Goal: Contribute content: Contribute content

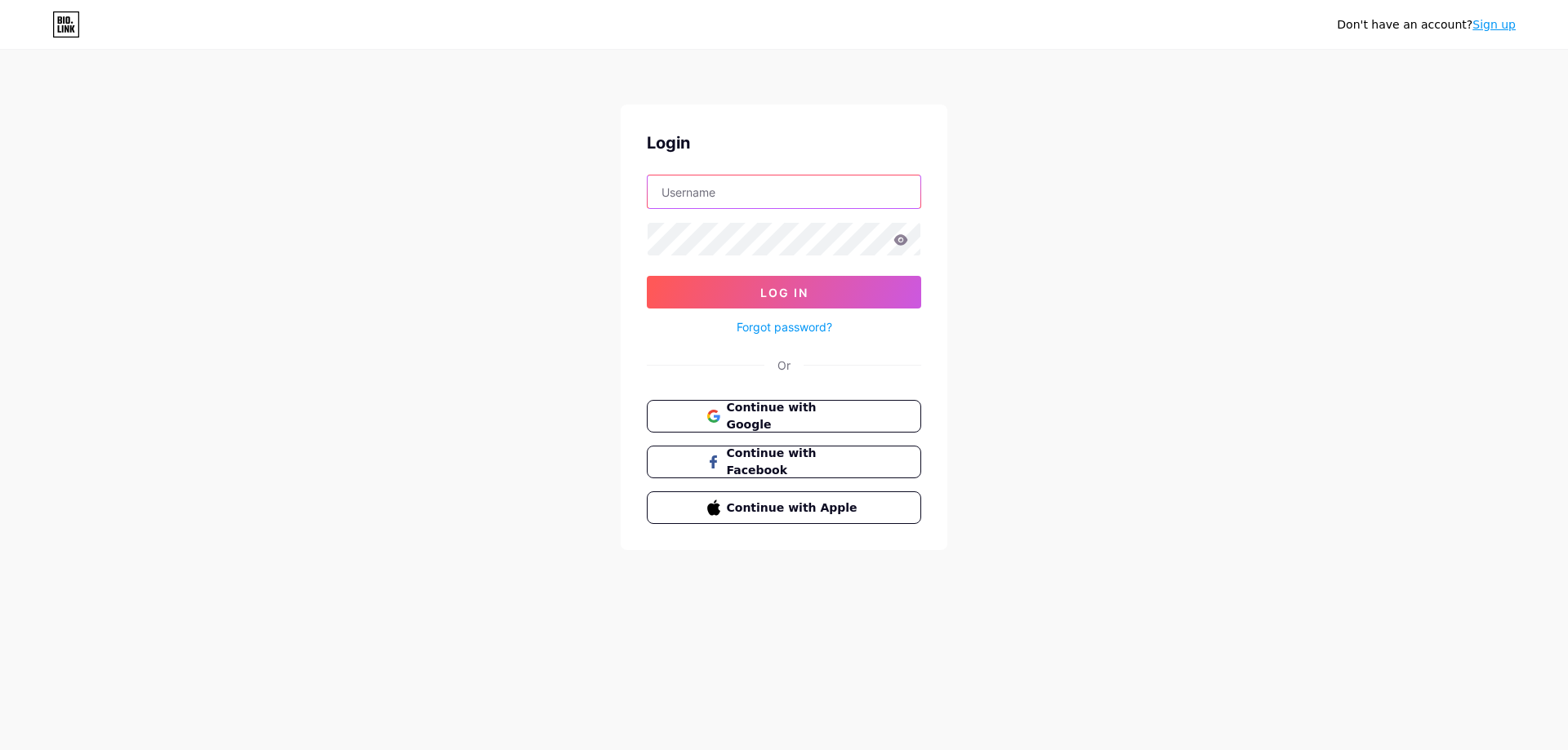
click at [773, 189] on input "text" at bounding box center [784, 191] width 273 height 32
click at [507, 261] on div "Don't have an account? Sign up Login Log In Forgot password? Or Continue with G…" at bounding box center [784, 301] width 1568 height 602
click at [703, 425] on button "Continue with Google" at bounding box center [784, 417] width 279 height 33
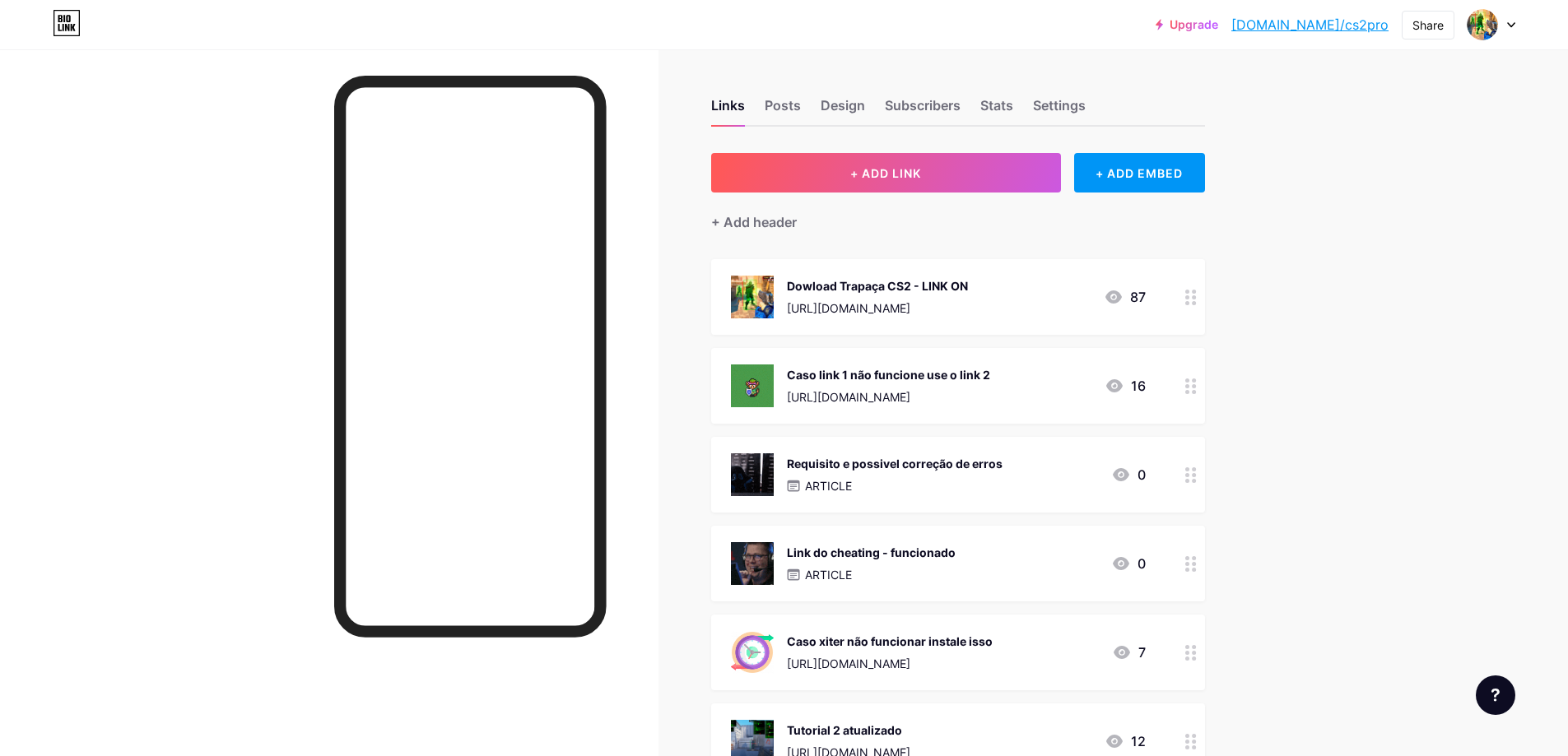
click at [865, 486] on div "ARTICLE" at bounding box center [894, 486] width 216 height 18
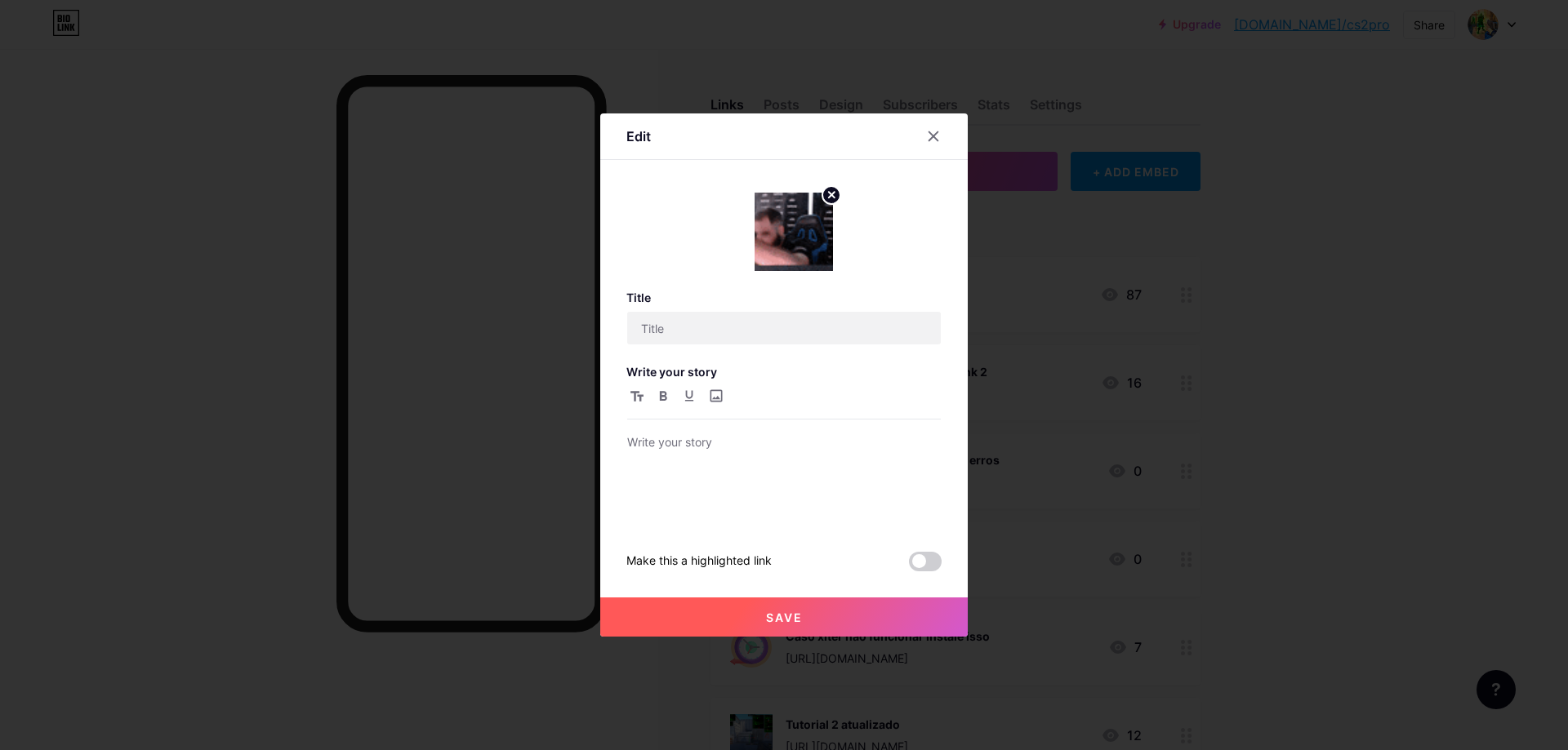
type input "Requisito e possivel correção de erros"
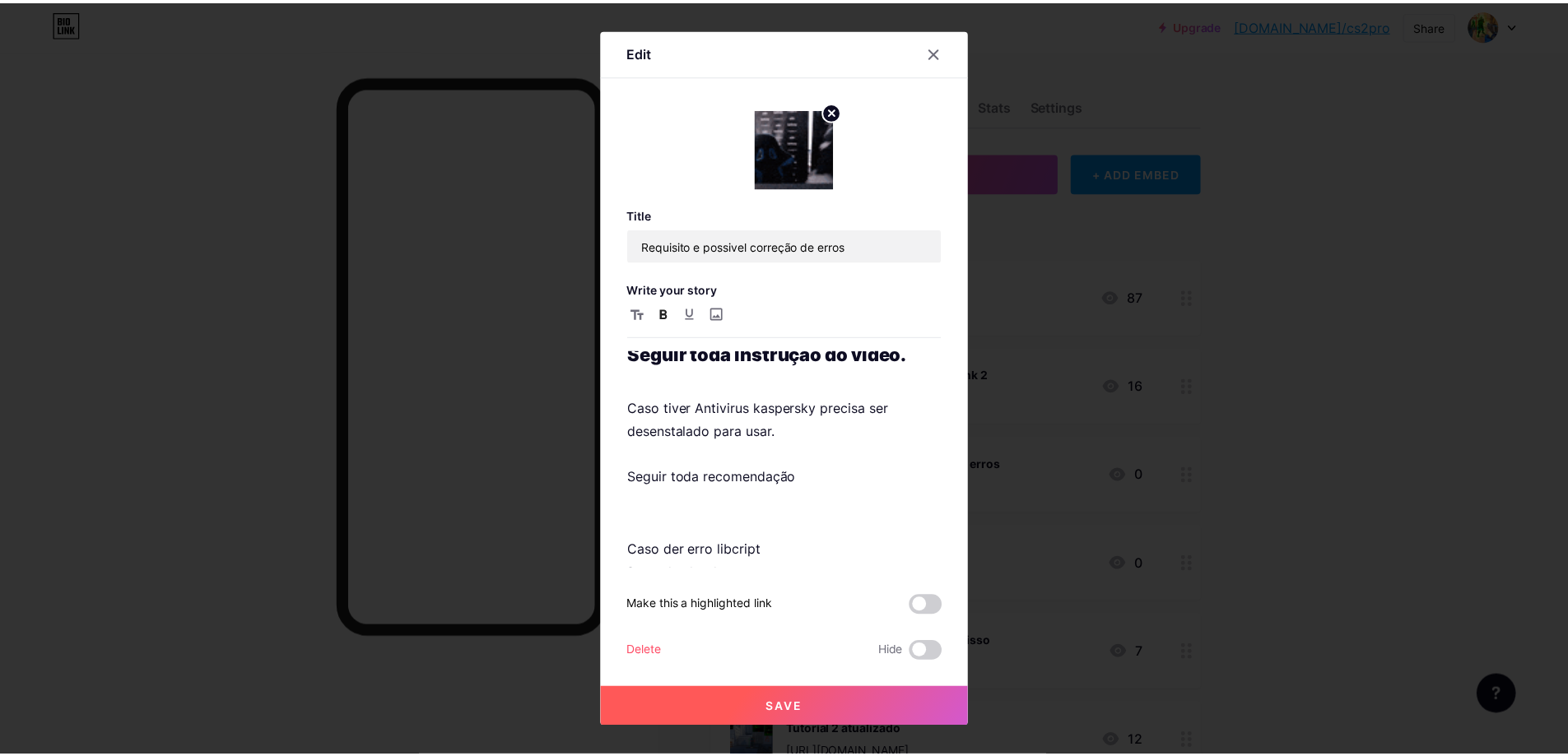
scroll to position [240, 0]
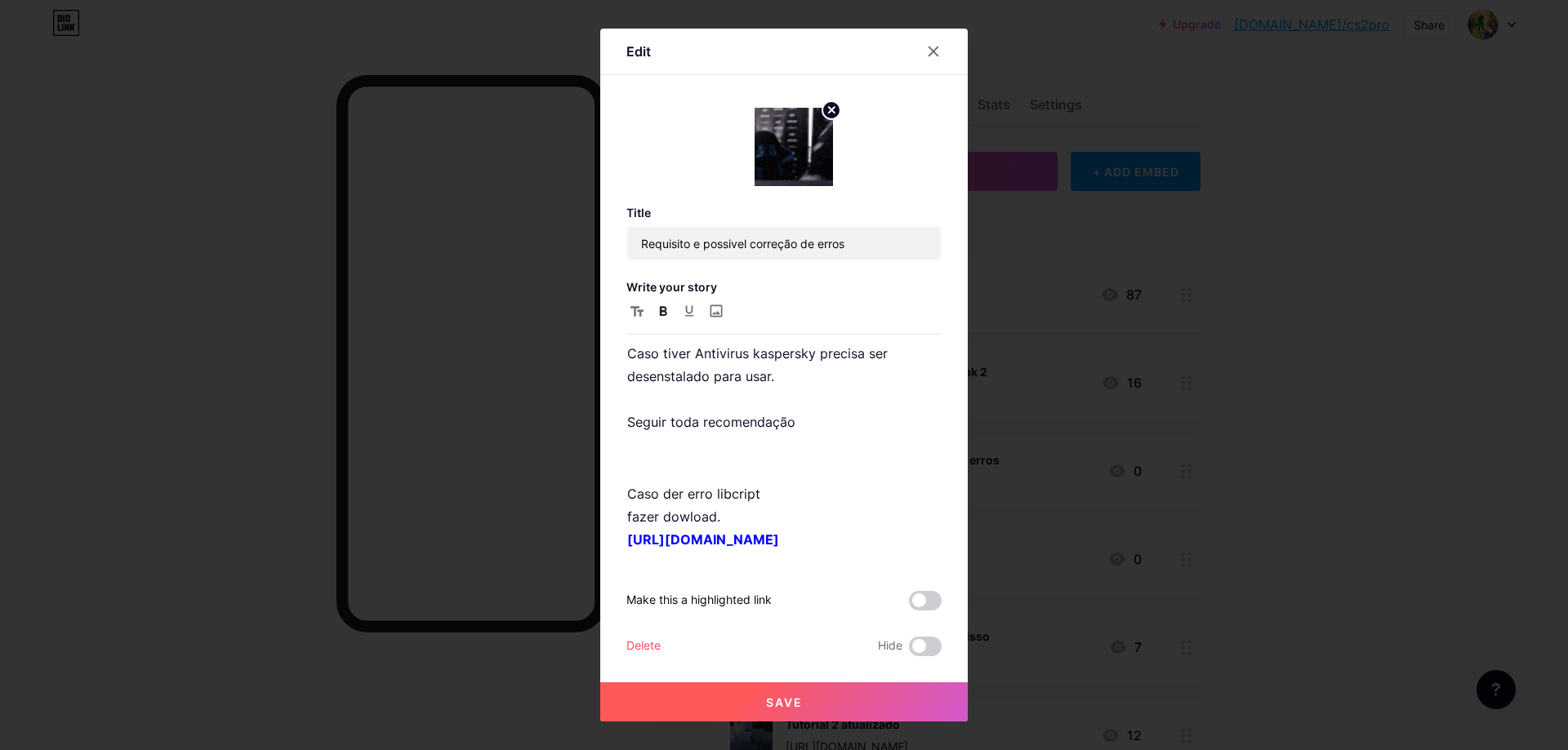
click at [934, 47] on icon at bounding box center [933, 51] width 13 height 13
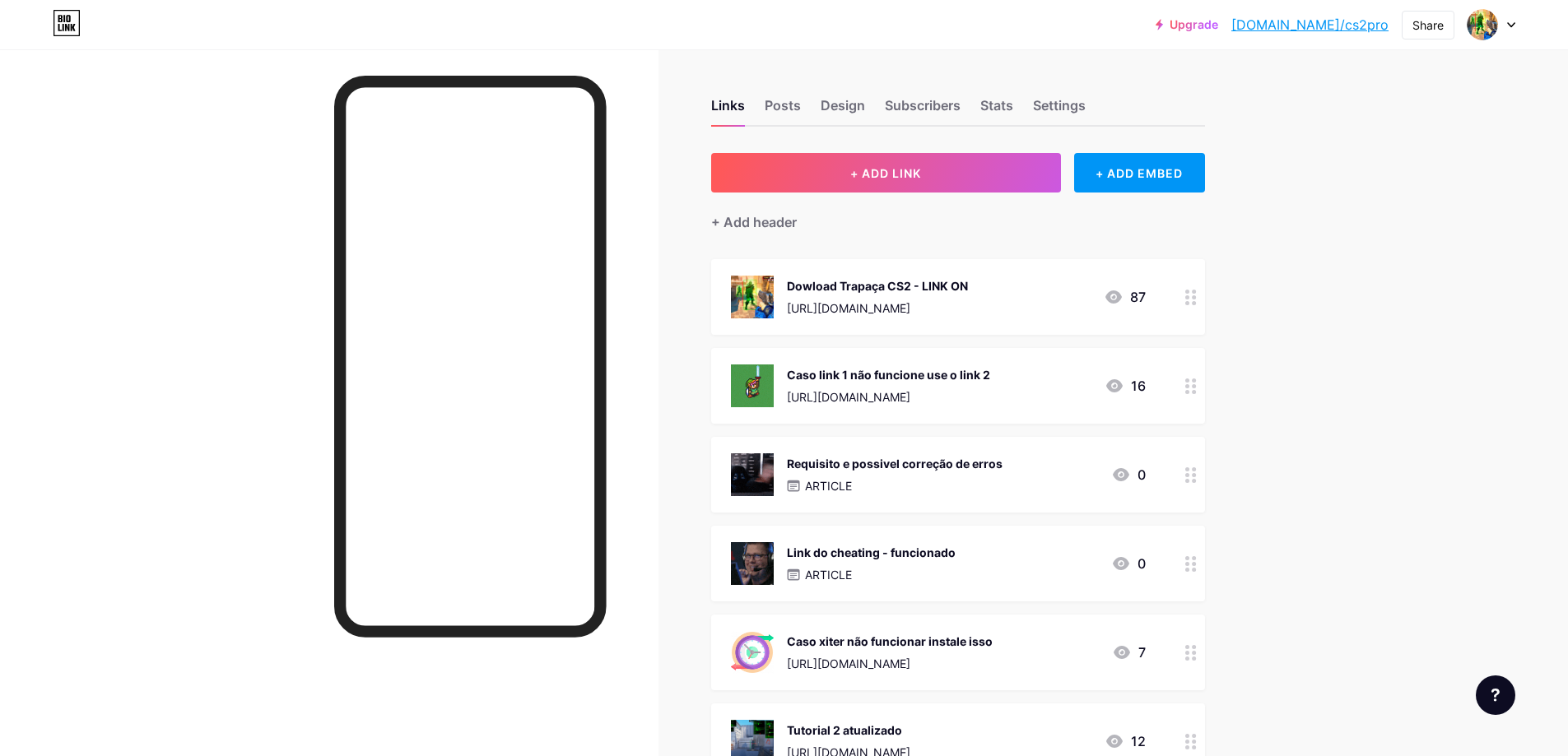
click at [968, 305] on div "[URL][DOMAIN_NAME]" at bounding box center [878, 309] width 181 height 18
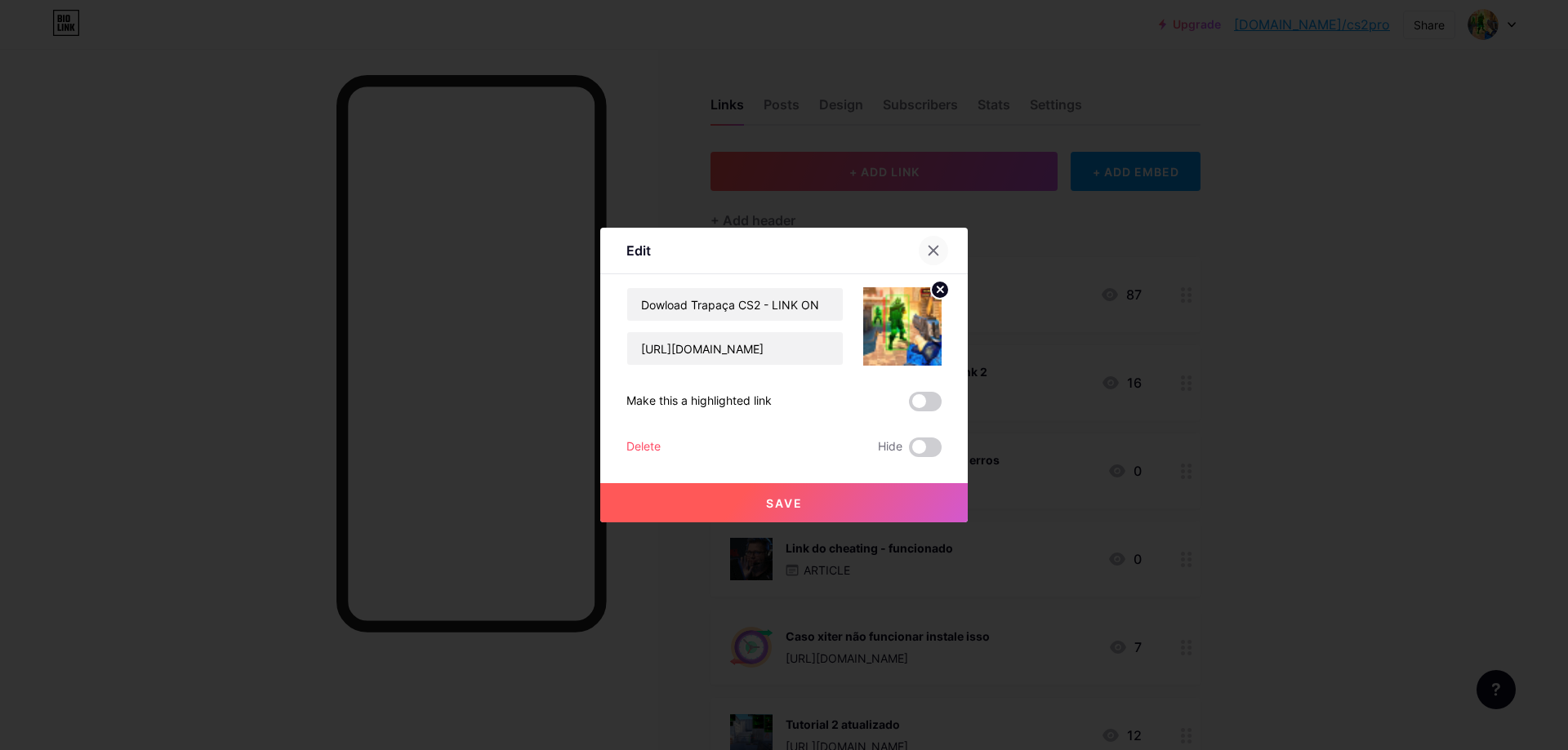
click at [928, 241] on div at bounding box center [933, 250] width 29 height 29
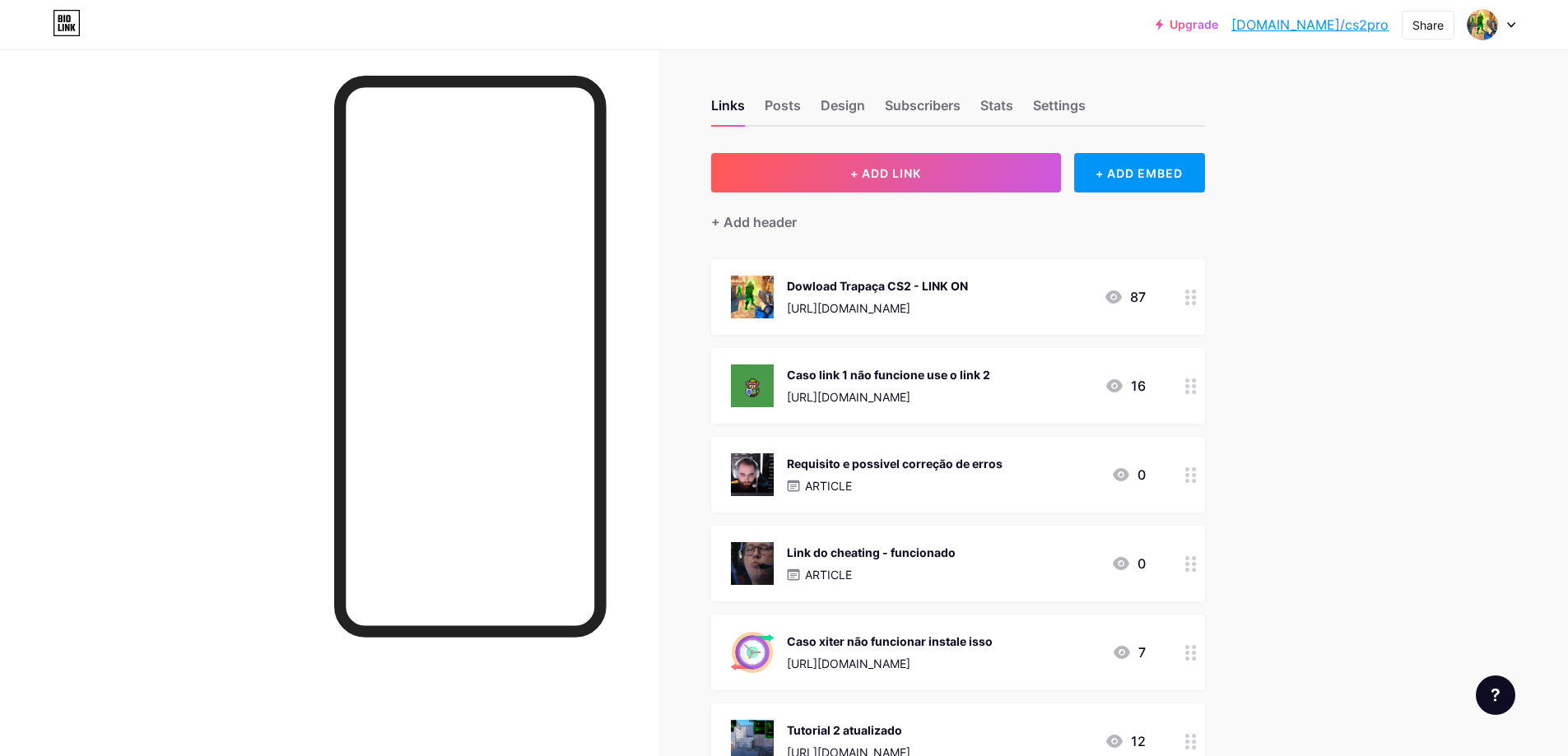
click at [920, 395] on div "[URL][DOMAIN_NAME]" at bounding box center [889, 397] width 203 height 18
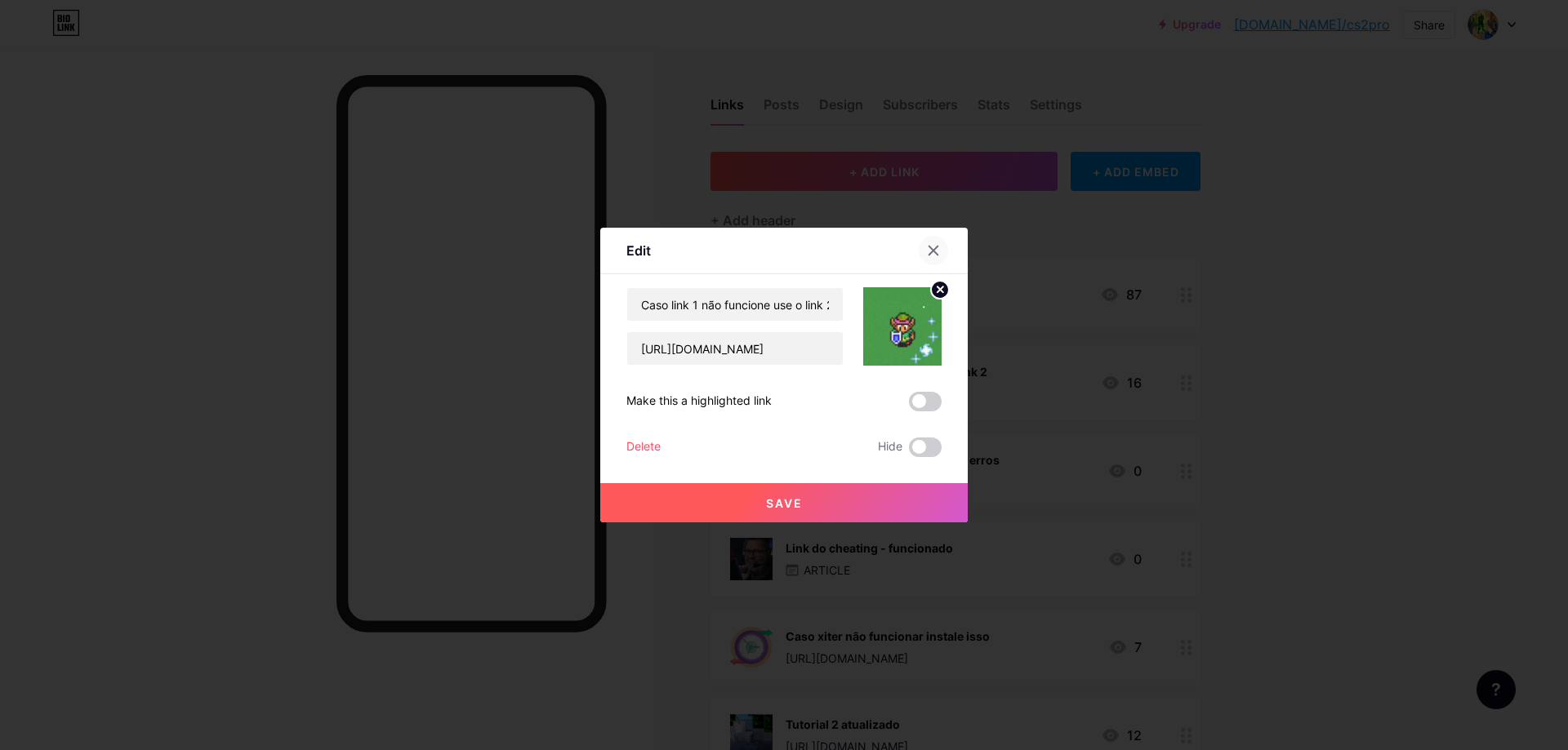
click at [931, 247] on icon at bounding box center [933, 250] width 9 height 9
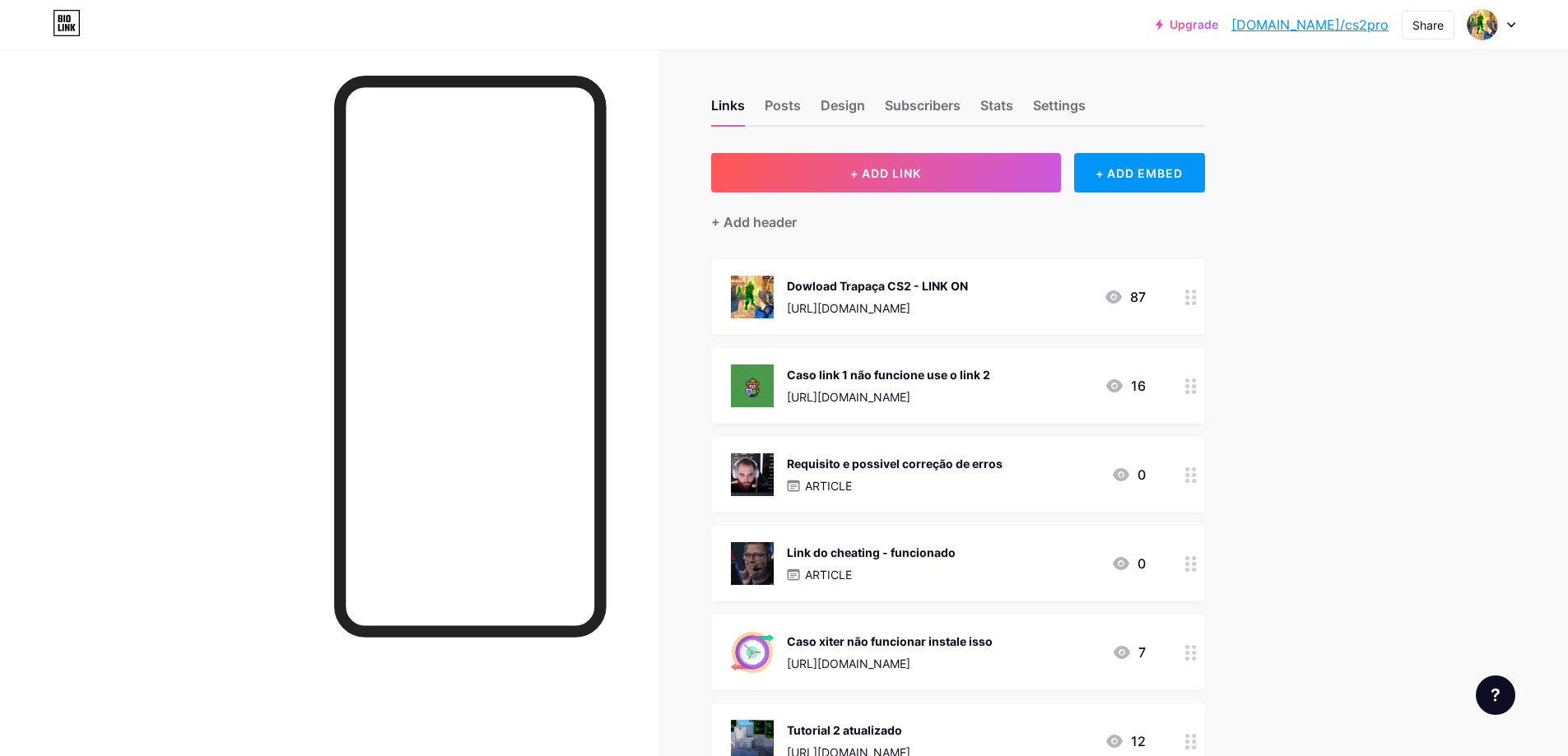
click at [1184, 290] on div at bounding box center [1191, 297] width 28 height 76
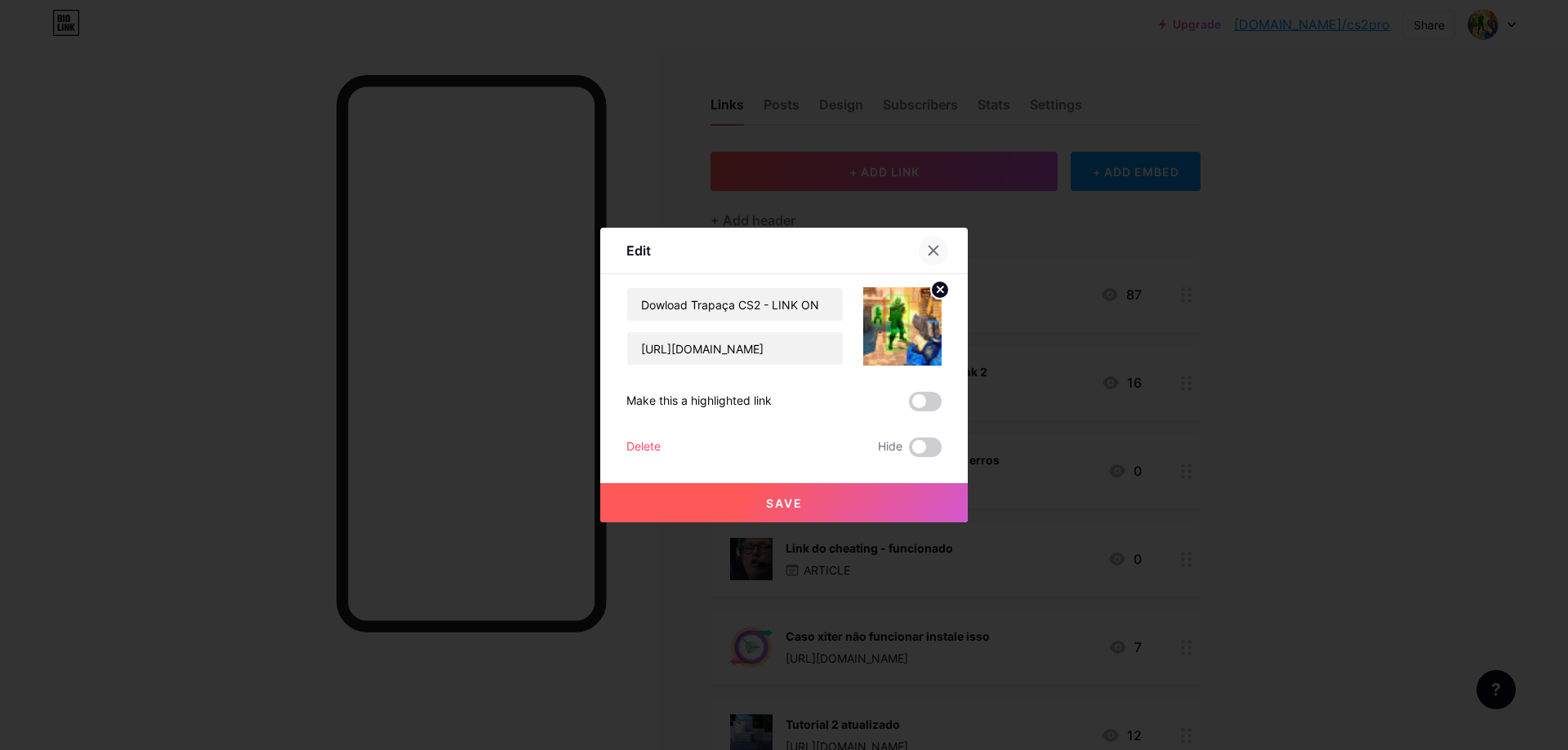
click at [927, 244] on icon at bounding box center [933, 250] width 13 height 13
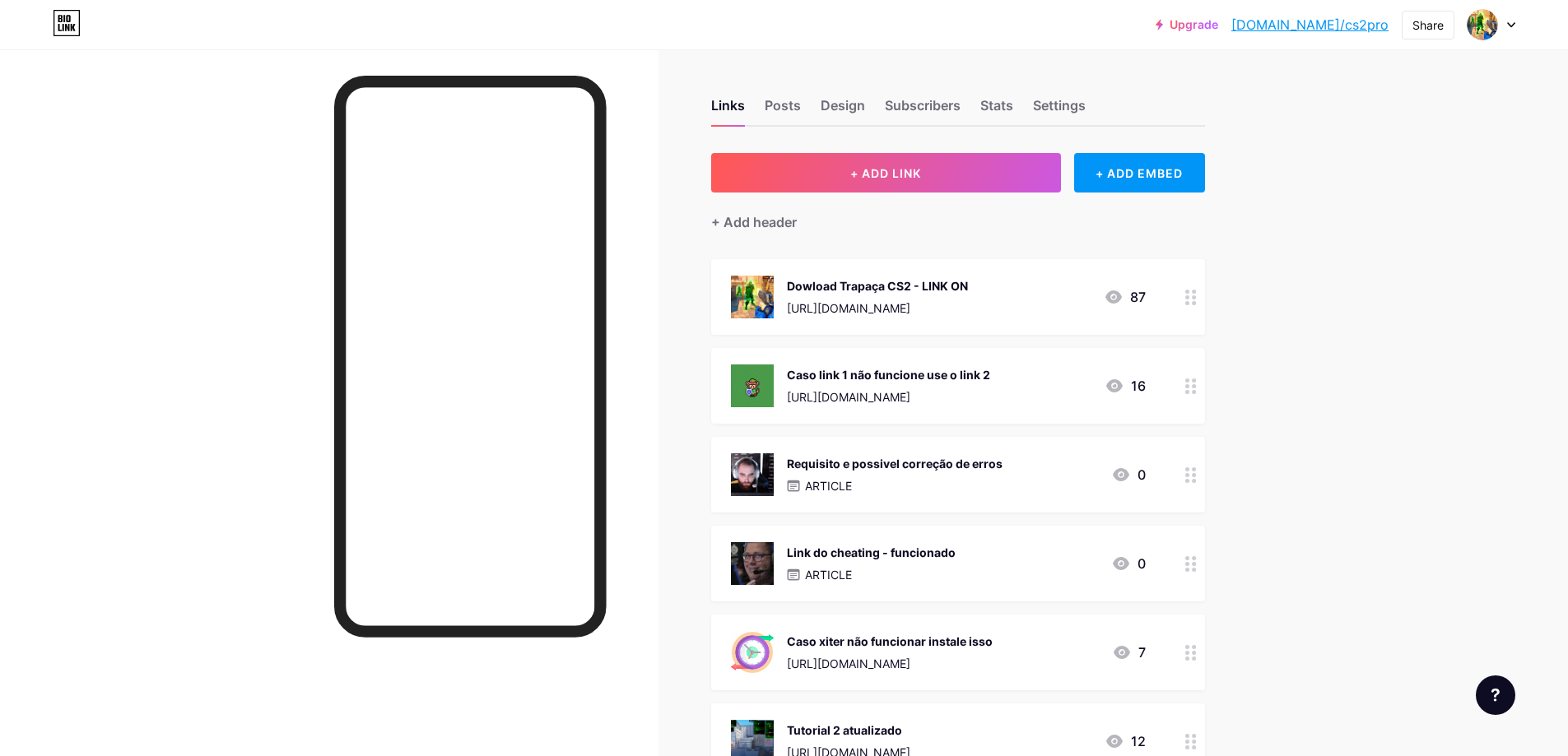
click at [918, 292] on div "Dowload Trapaça CS2 - LINK ON" at bounding box center [878, 286] width 181 height 18
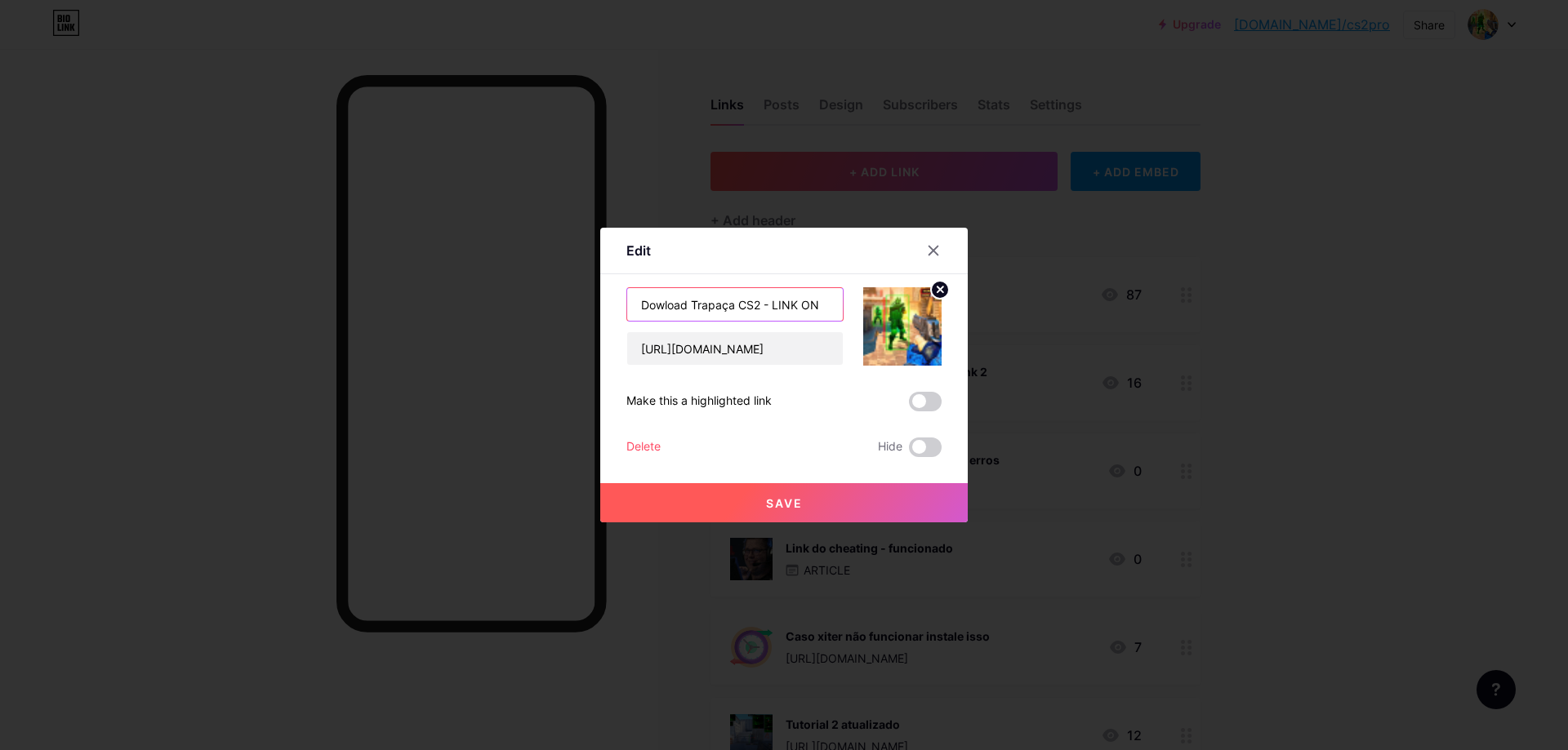
click at [785, 301] on input "Dowload Trapaça CS2 - LINK ON" at bounding box center [735, 304] width 215 height 32
click at [933, 248] on icon at bounding box center [933, 250] width 13 height 13
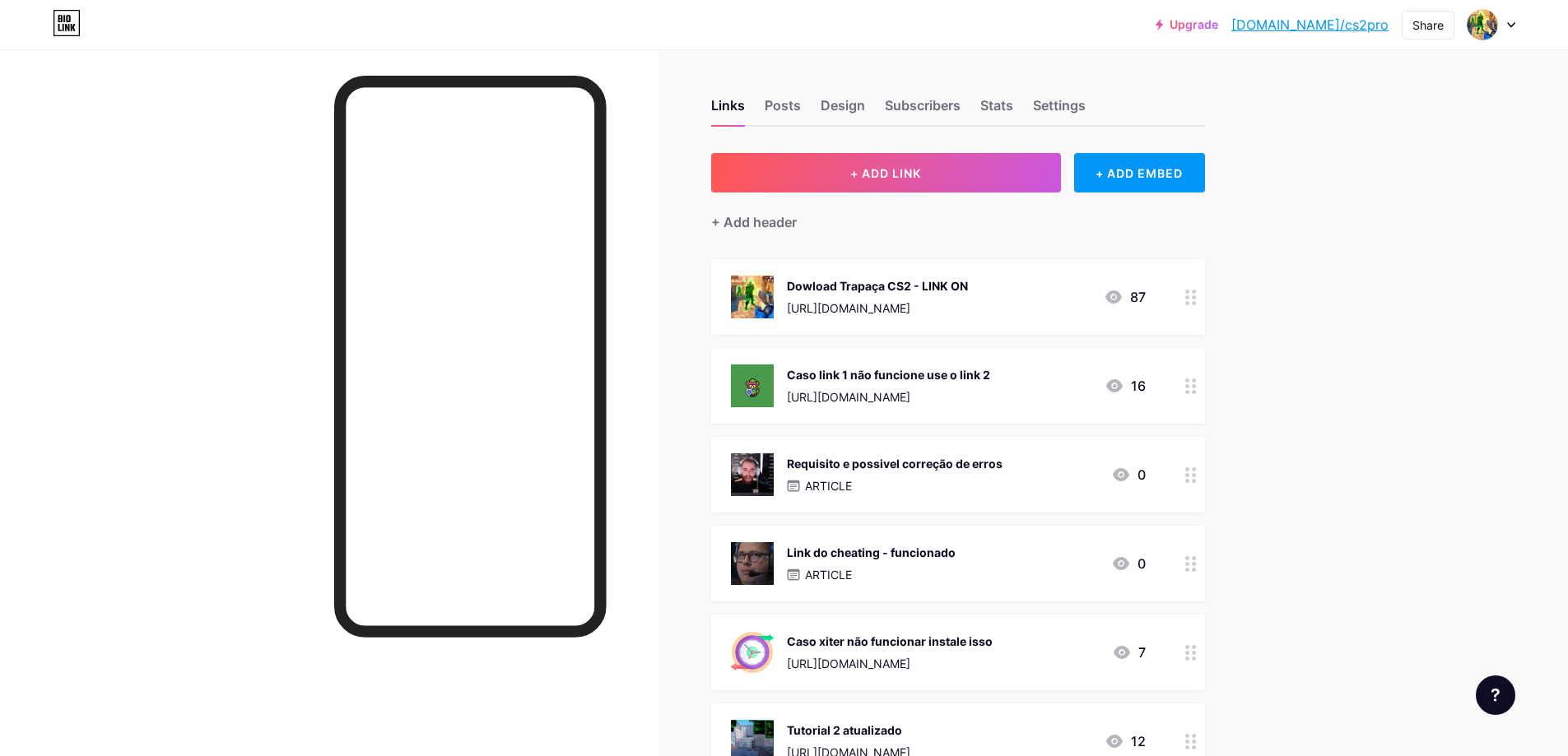
click at [1179, 295] on div "Dowload Trapaça CS2 - LINK ON [URL][DOMAIN_NAME] 87" at bounding box center [958, 297] width 494 height 76
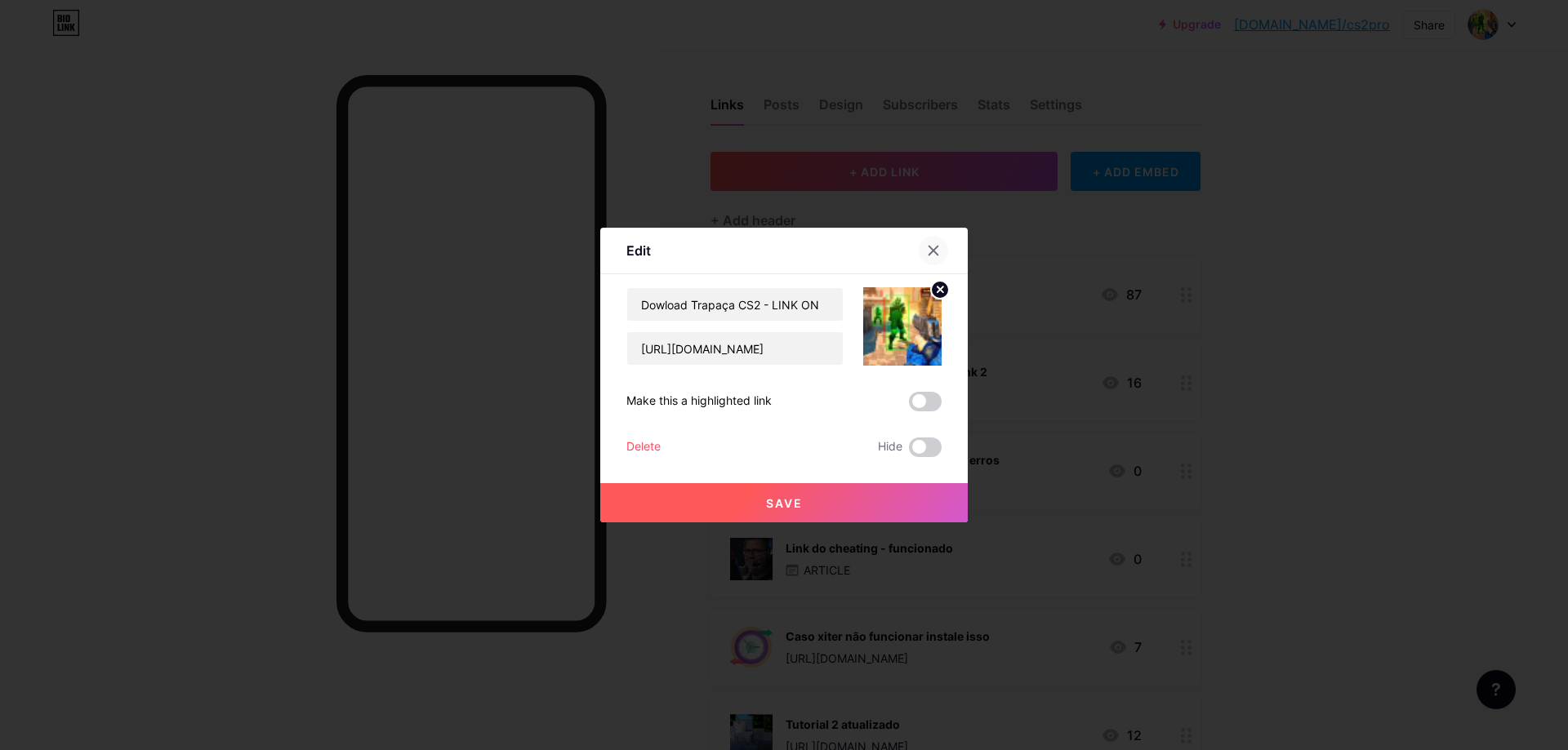
click at [939, 254] on div at bounding box center [933, 250] width 29 height 29
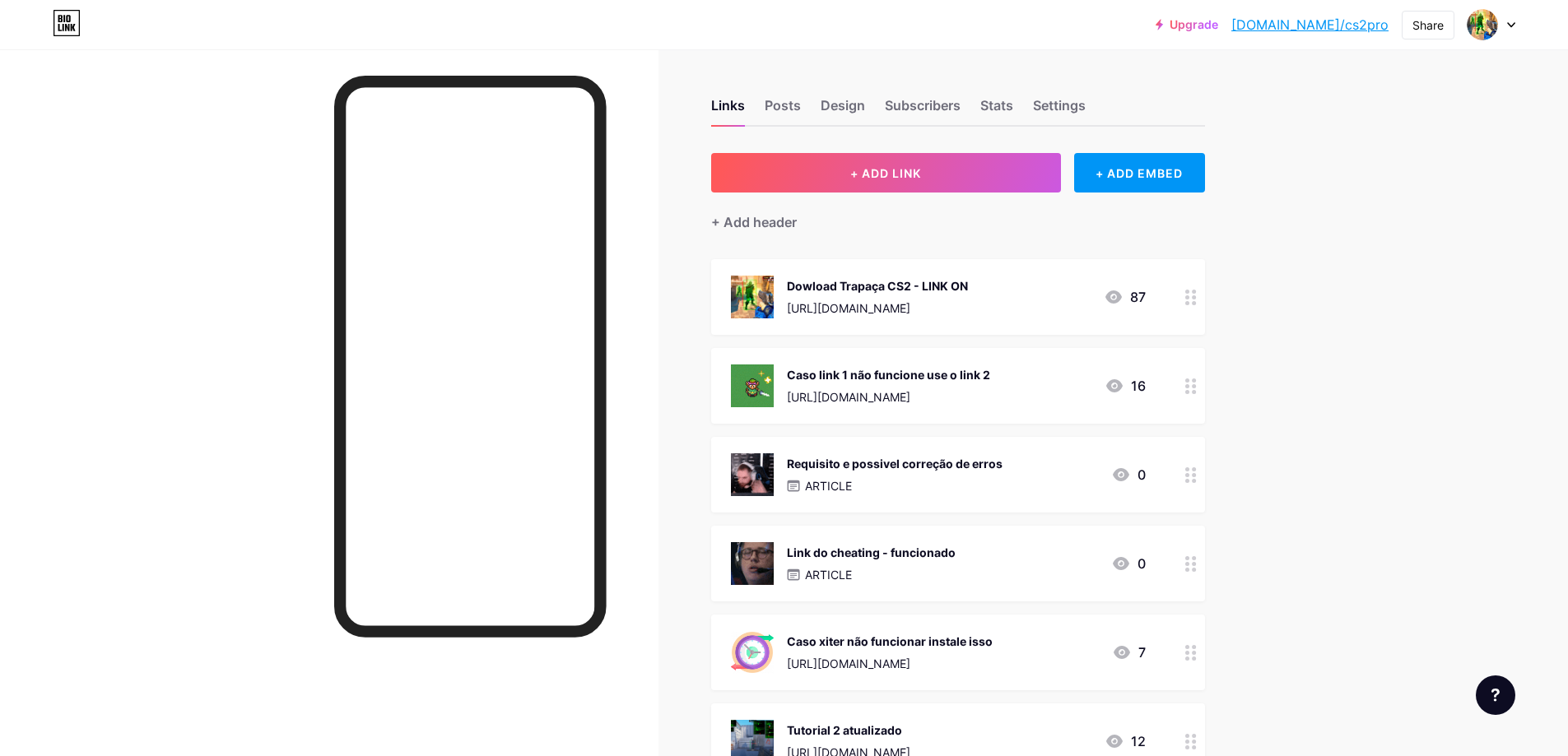
click at [907, 384] on div "Caso link 1 não funcione use o link 2 [URL][DOMAIN_NAME]" at bounding box center [889, 385] width 203 height 42
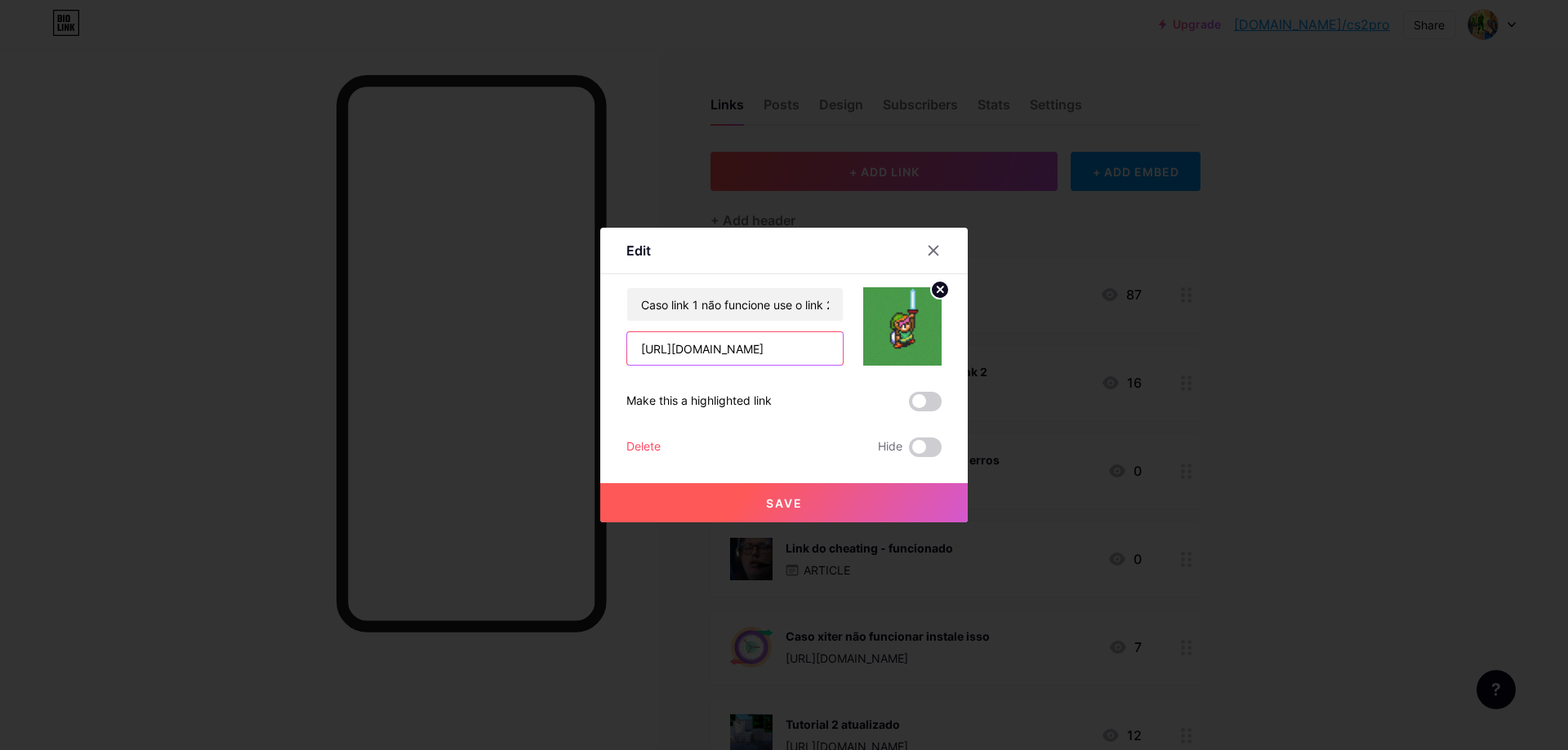
click at [796, 346] on input "[URL][DOMAIN_NAME]" at bounding box center [735, 348] width 215 height 32
click at [763, 356] on input "[URL][DOMAIN_NAME]" at bounding box center [735, 348] width 215 height 32
click at [937, 247] on icon at bounding box center [933, 250] width 9 height 9
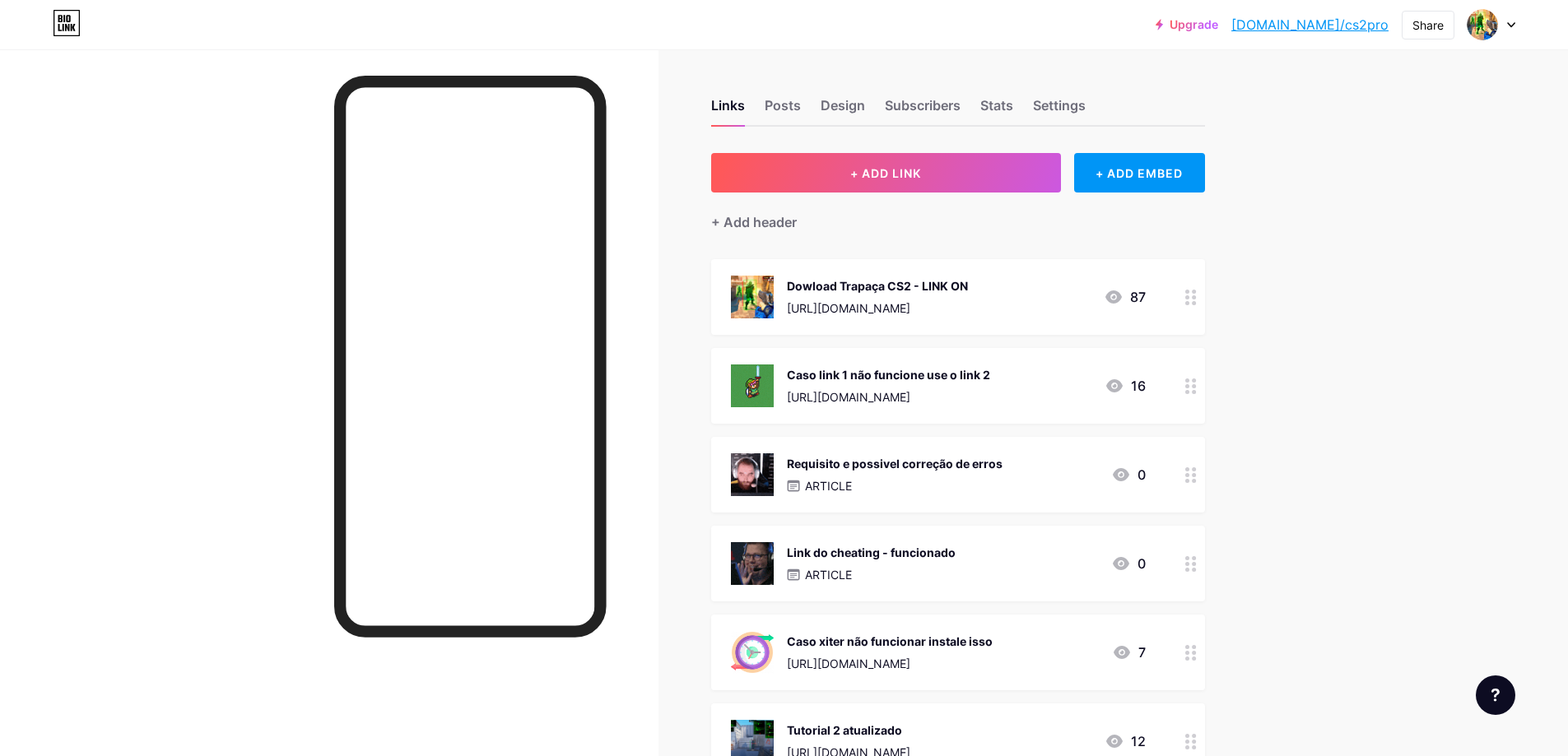
click at [1197, 391] on icon at bounding box center [1191, 386] width 12 height 16
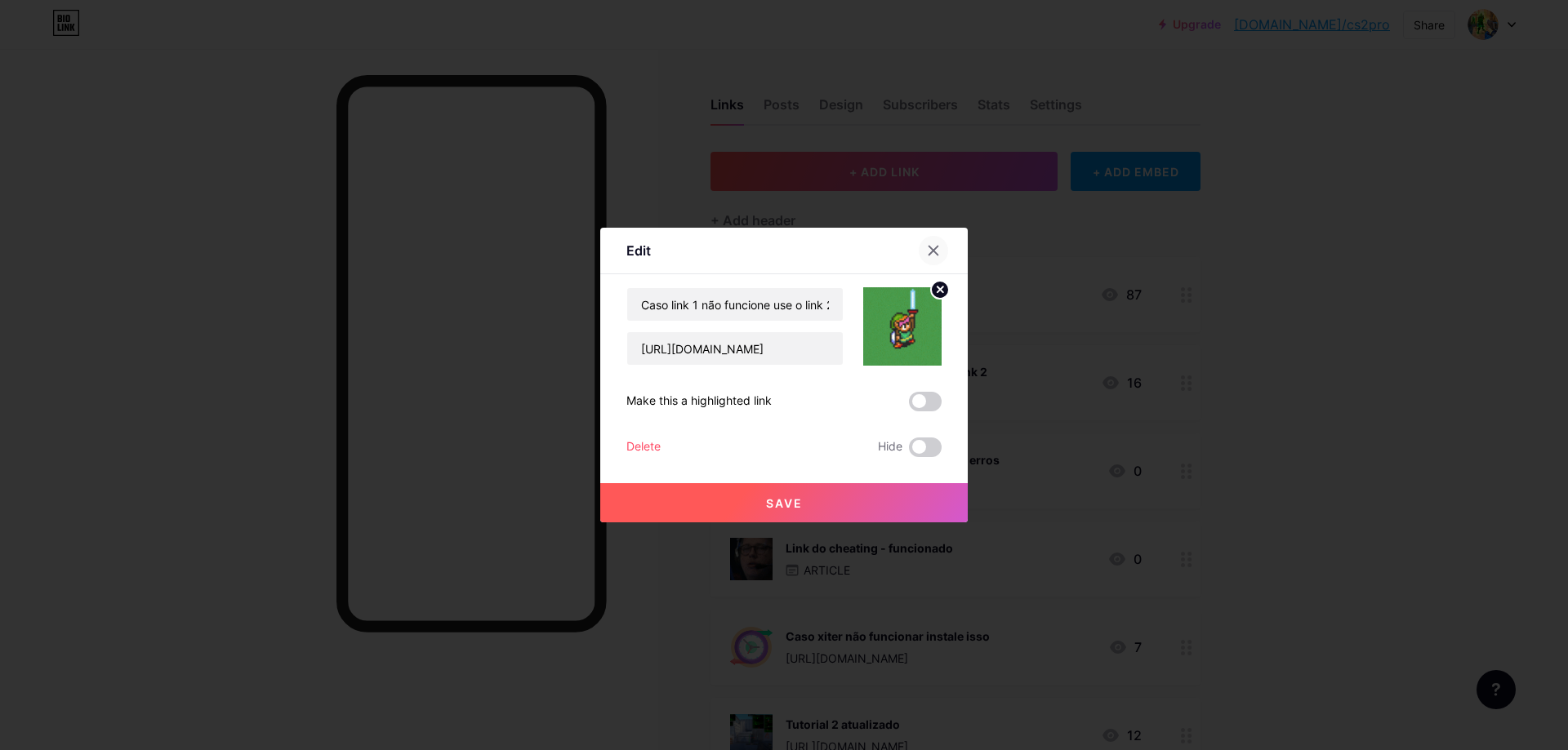
click at [939, 252] on icon at bounding box center [933, 250] width 13 height 13
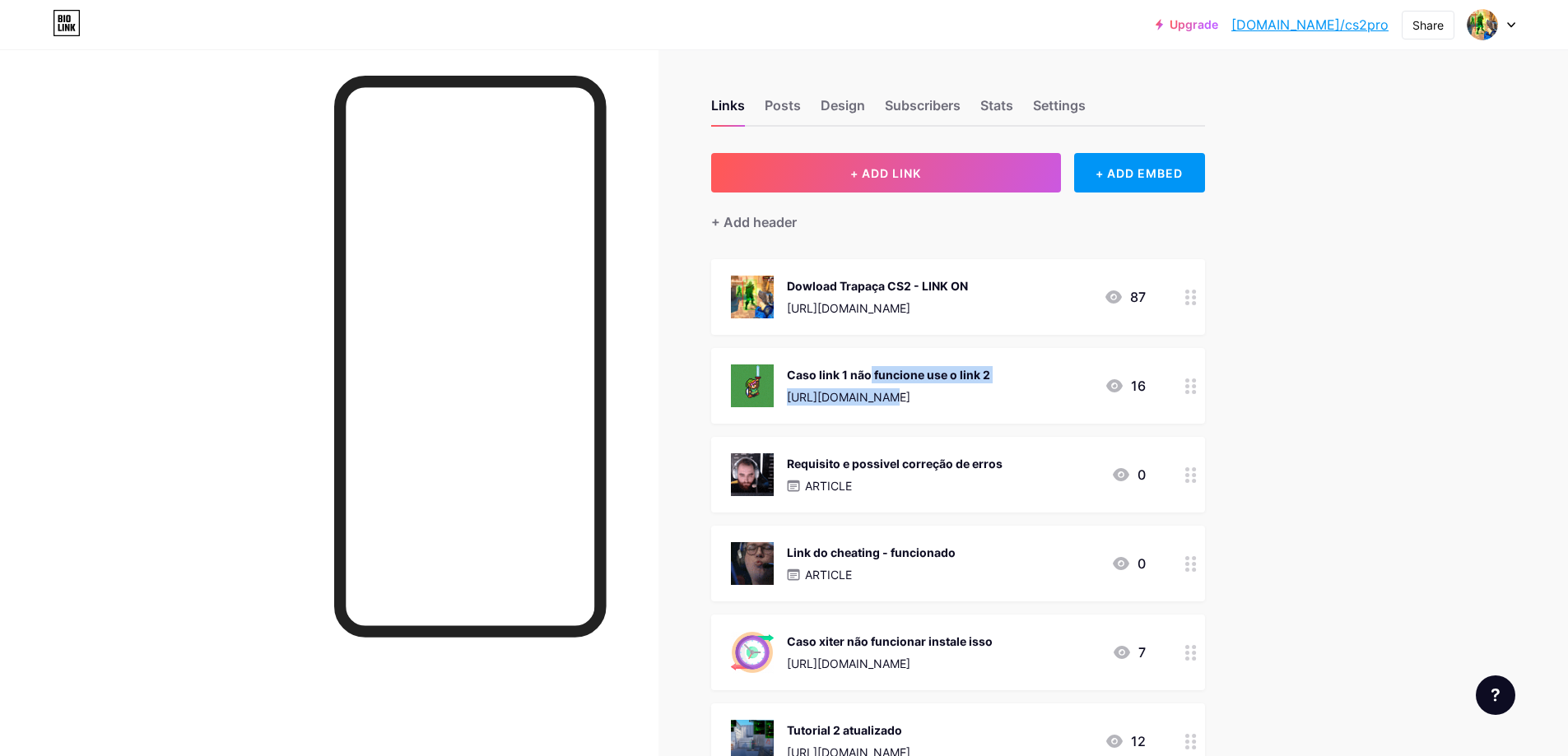
drag, startPoint x: 805, startPoint y: 375, endPoint x: 813, endPoint y: 386, distance: 13.6
click at [813, 386] on div "Caso link 1 não funcione use o link 2 [URL][DOMAIN_NAME]" at bounding box center [889, 385] width 203 height 42
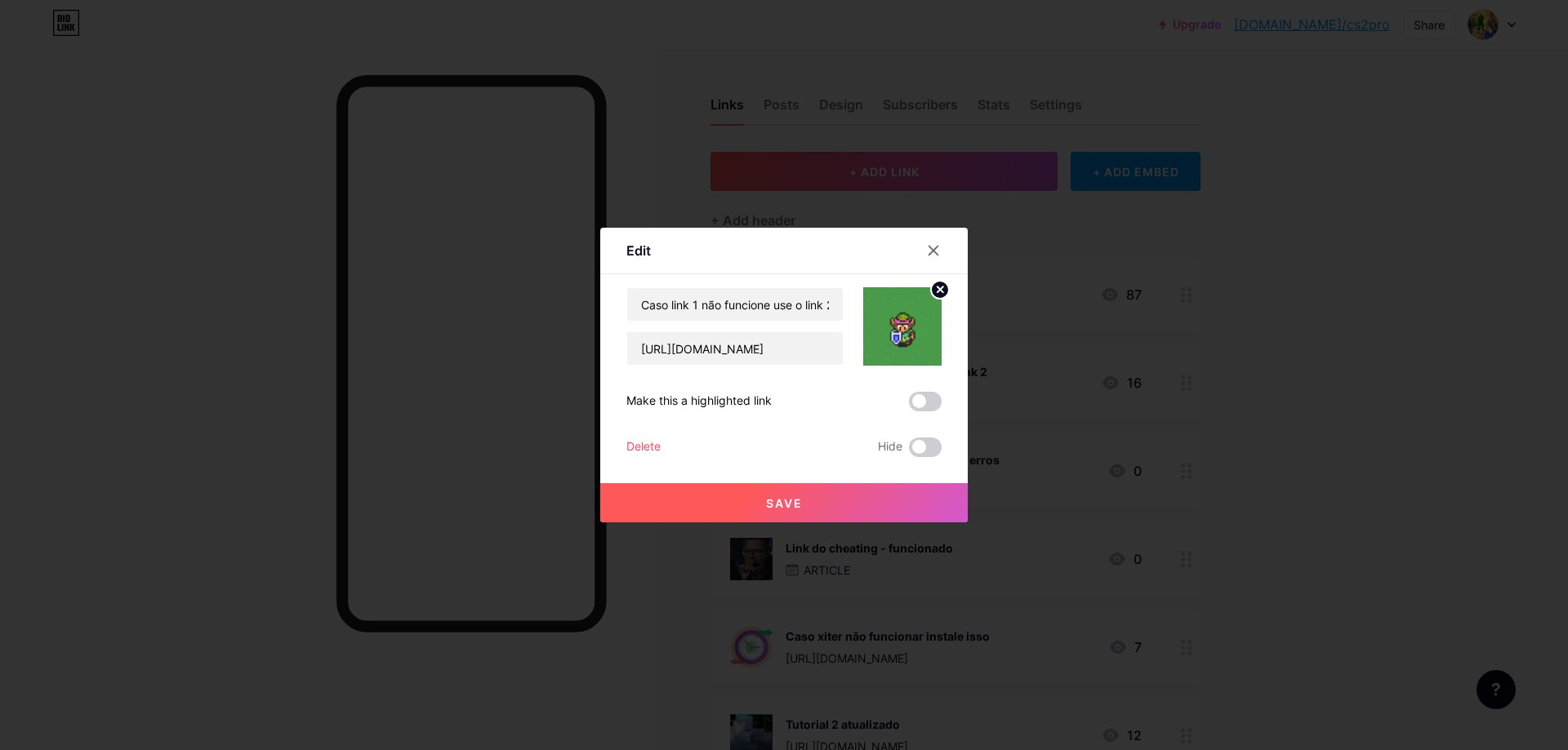
click at [853, 378] on div "Caso link 1 não funcione use o link 2 [URL][DOMAIN_NAME] Make this a highlighte…" at bounding box center [784, 373] width 315 height 170
click at [930, 249] on icon at bounding box center [933, 250] width 13 height 13
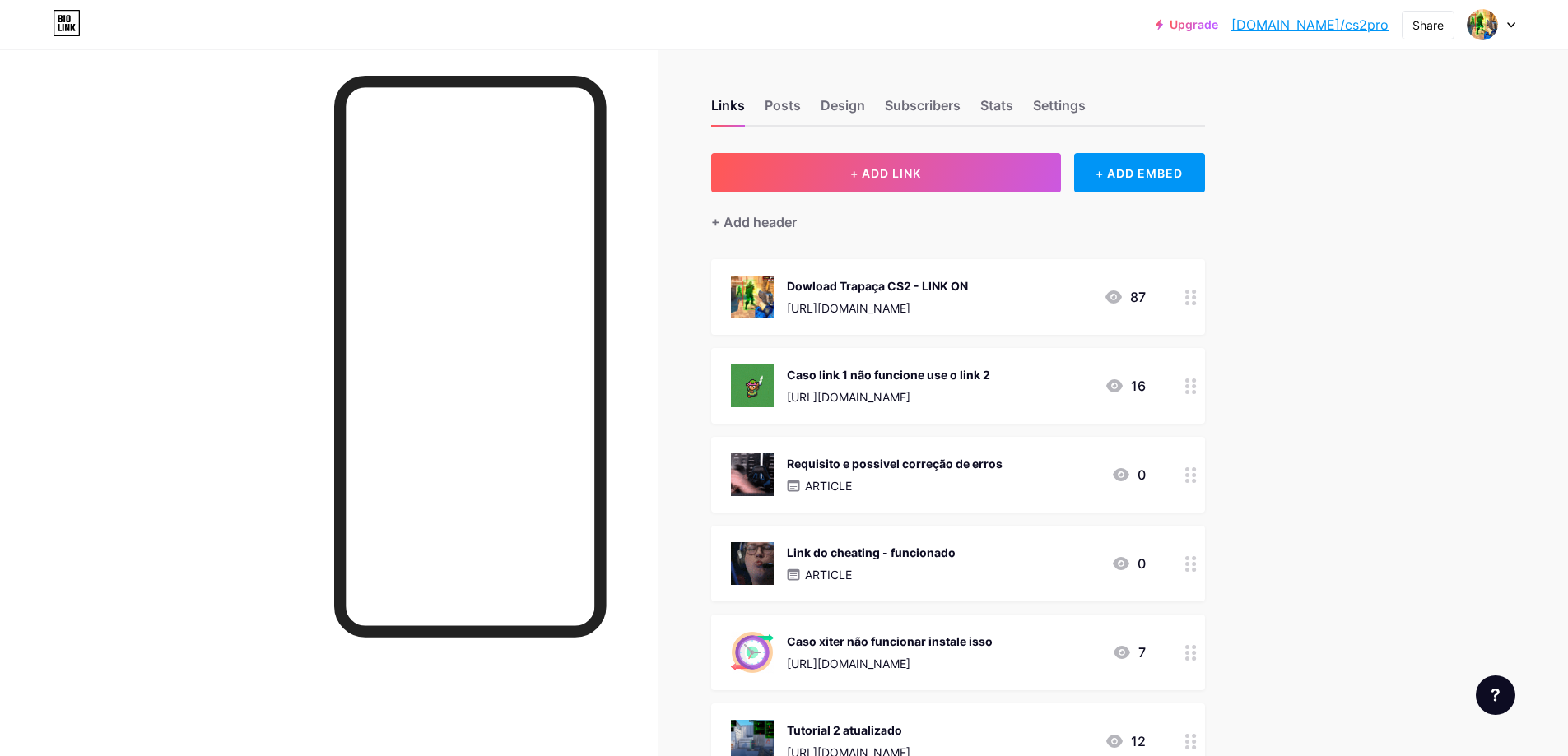
click at [945, 300] on div "[URL][DOMAIN_NAME]" at bounding box center [878, 309] width 181 height 18
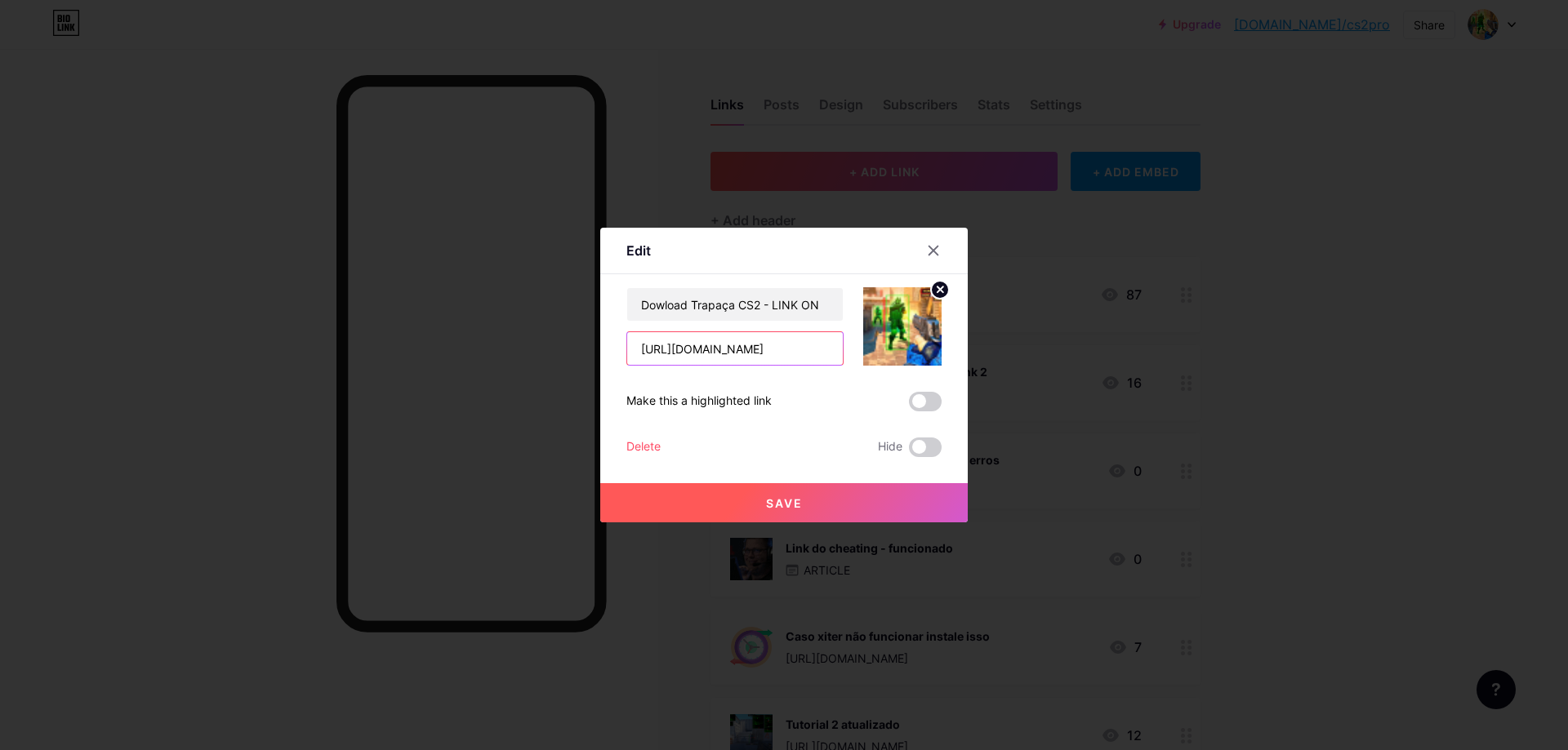
click at [775, 349] on input "[URL][DOMAIN_NAME]" at bounding box center [735, 348] width 215 height 32
paste input "[DOMAIN_NAME][URL]"
type input "[URL][DOMAIN_NAME]"
click at [803, 495] on button "Save" at bounding box center [784, 503] width 368 height 39
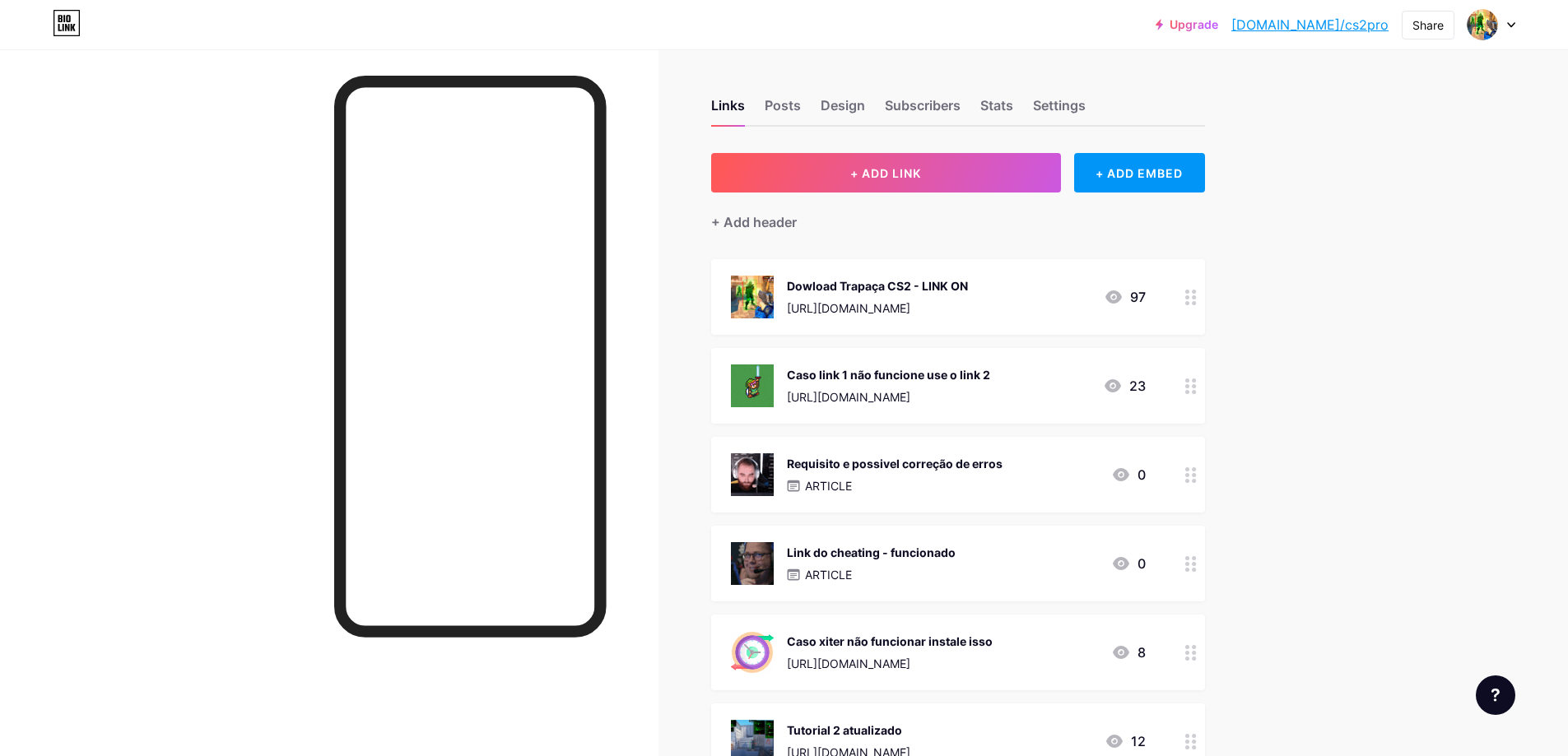
click at [985, 388] on div "[URL][DOMAIN_NAME]" at bounding box center [889, 397] width 203 height 18
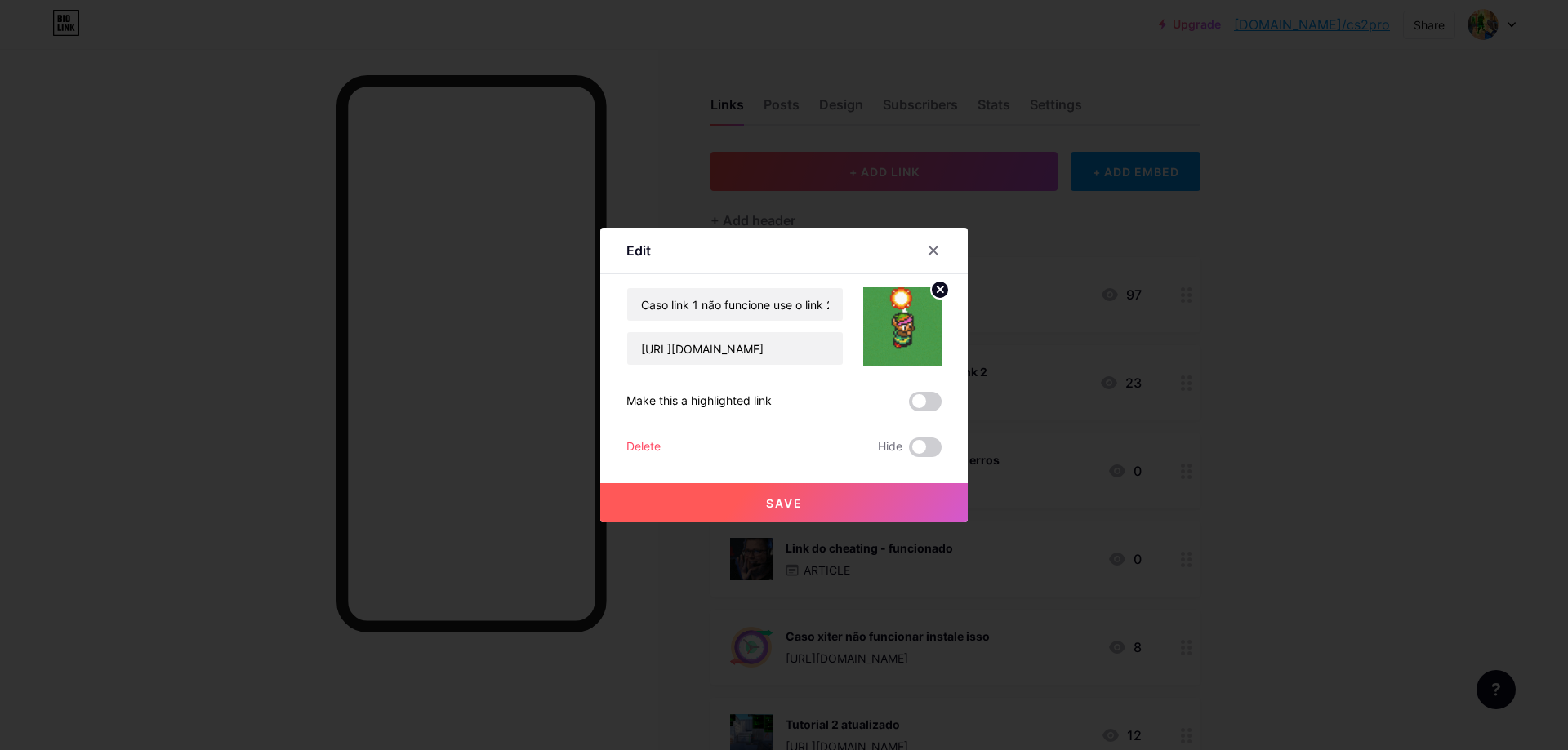
click at [1086, 241] on div at bounding box center [784, 375] width 1568 height 750
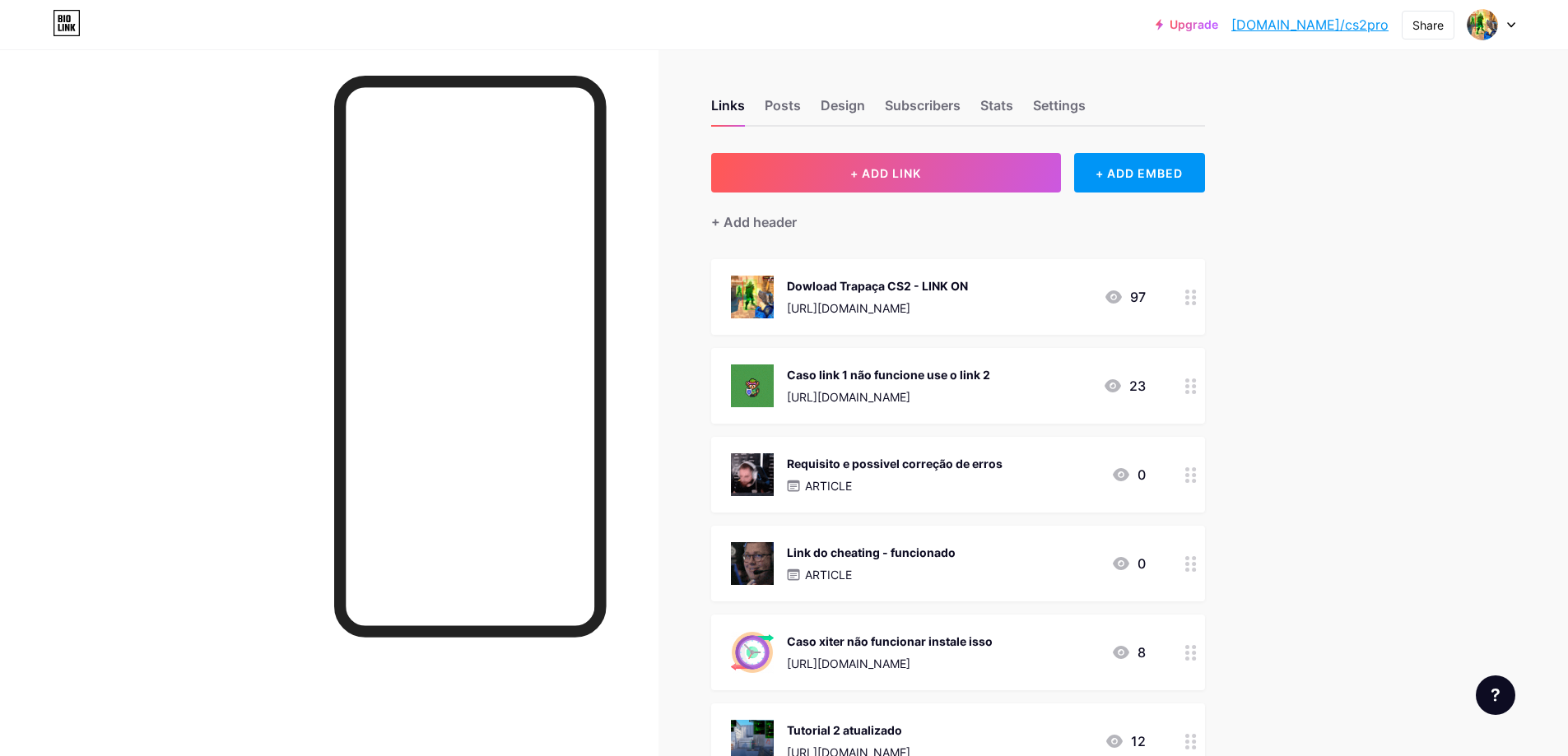
click at [1194, 387] on icon at bounding box center [1191, 386] width 12 height 16
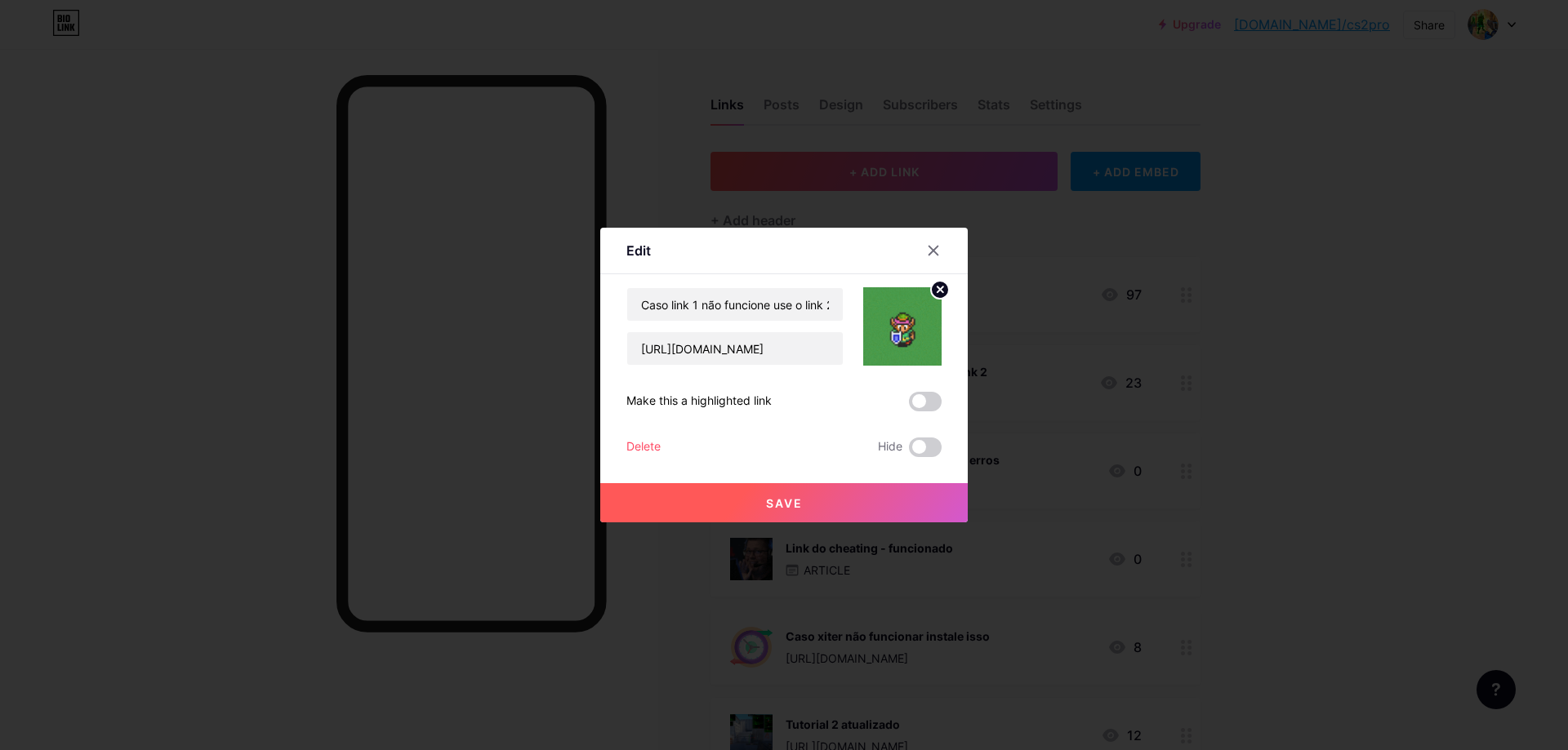
click at [940, 288] on icon at bounding box center [940, 289] width 6 height 6
click at [636, 451] on div "Delete" at bounding box center [643, 447] width 34 height 20
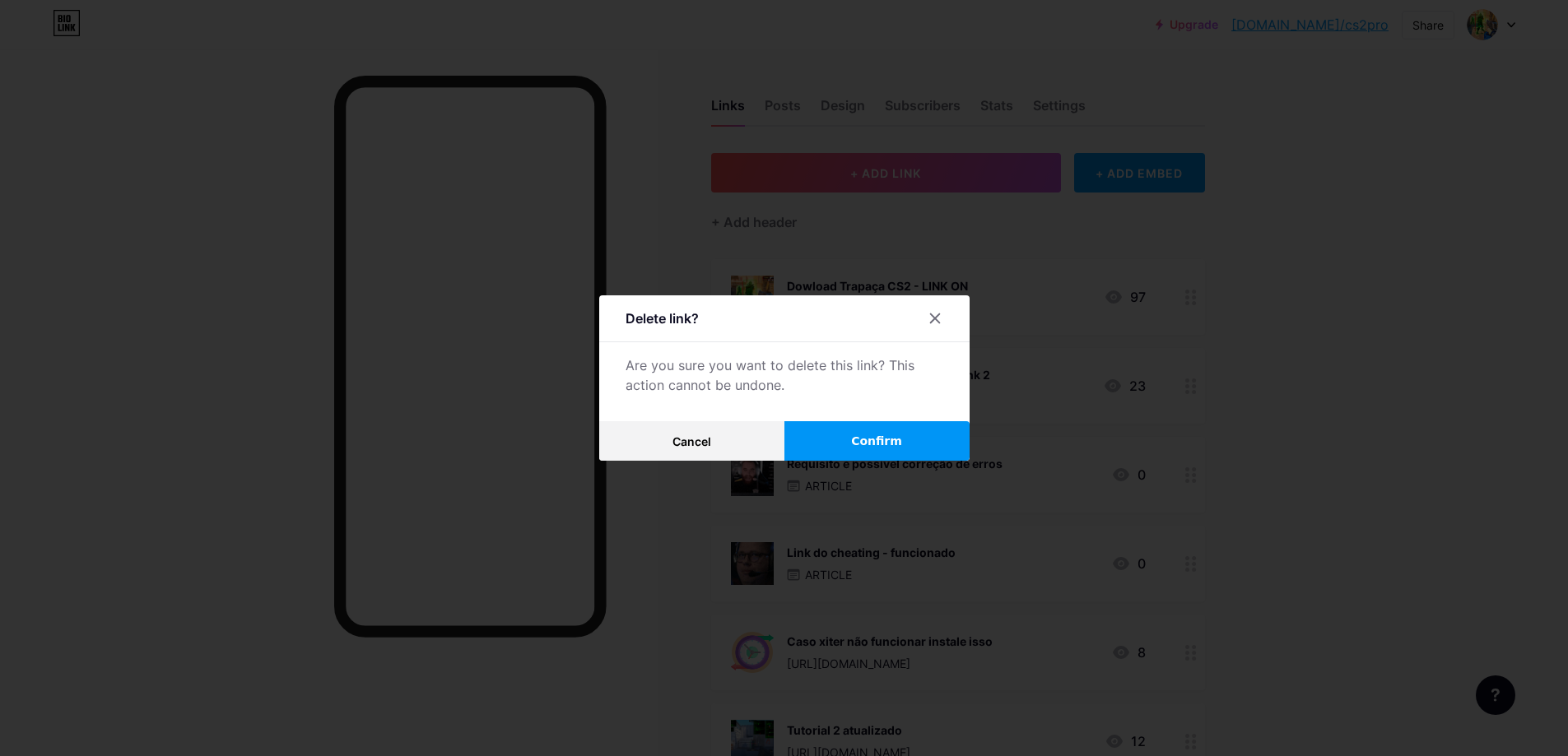
click at [837, 434] on button "Confirm" at bounding box center [878, 441] width 185 height 39
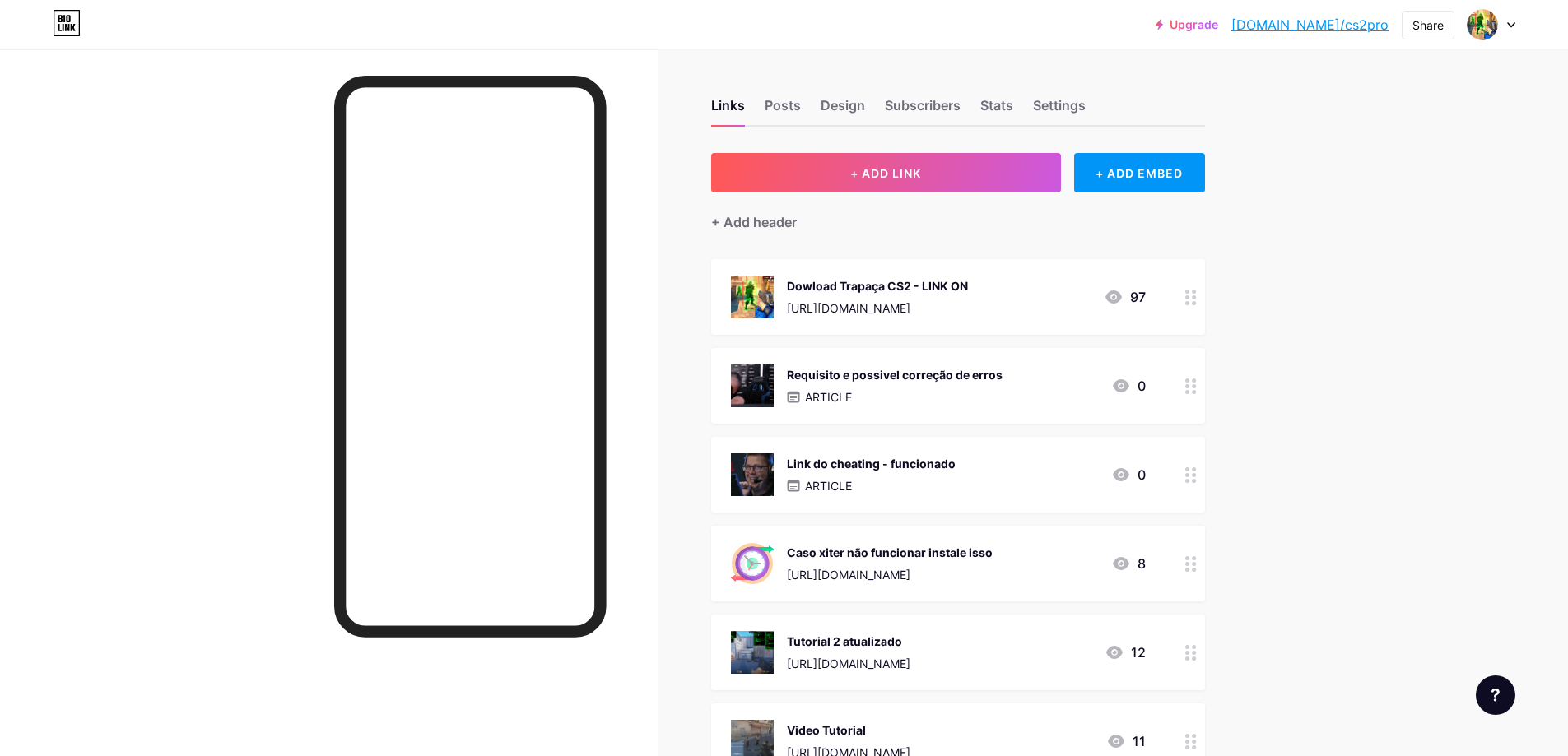
scroll to position [214, 0]
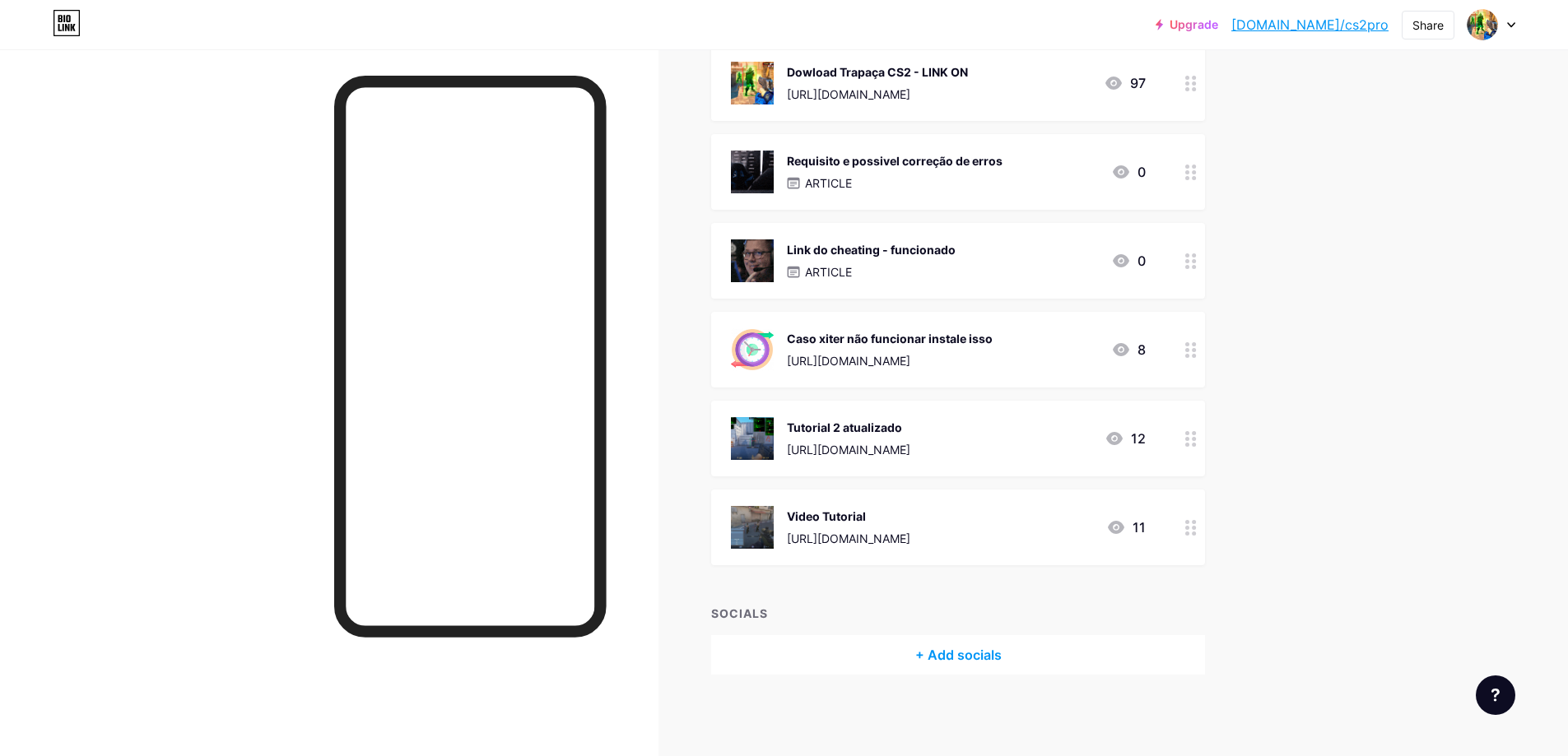
click at [1280, 404] on div "Upgrade [DOMAIN_NAME]/cs2pro... [DOMAIN_NAME]/cs2pro Share Switch accounts CS2p…" at bounding box center [784, 271] width 1568 height 971
